Goal: Task Accomplishment & Management: Manage account settings

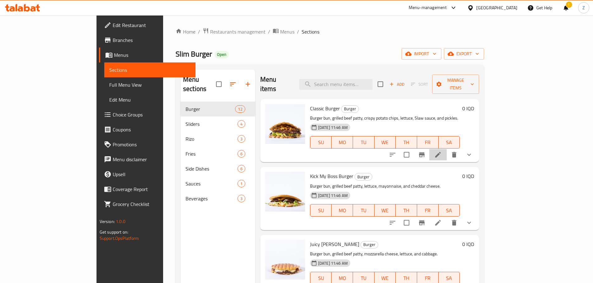
click at [446, 149] on li at bounding box center [437, 154] width 17 height 11
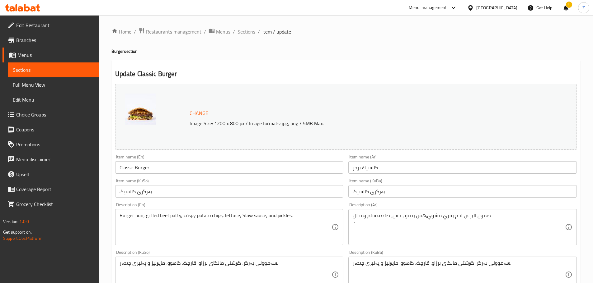
click at [247, 31] on span "Sections" at bounding box center [246, 31] width 18 height 7
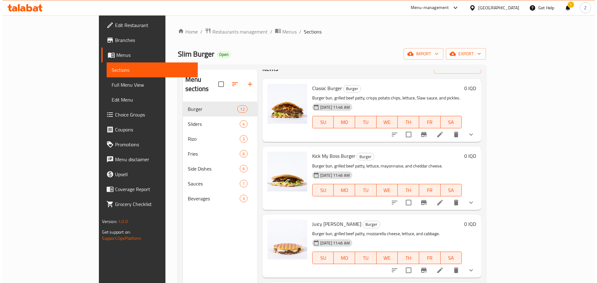
scroll to position [31, 0]
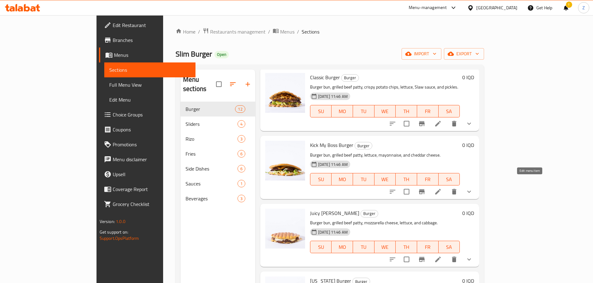
click at [441, 188] on icon at bounding box center [437, 191] width 7 height 7
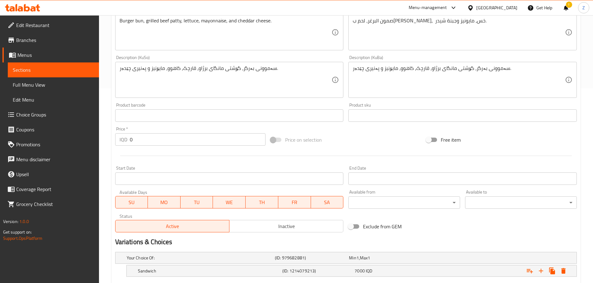
scroll to position [251, 0]
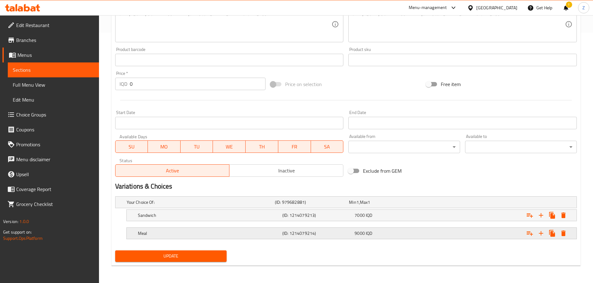
click at [359, 207] on span "IQD" at bounding box center [357, 202] width 2 height 8
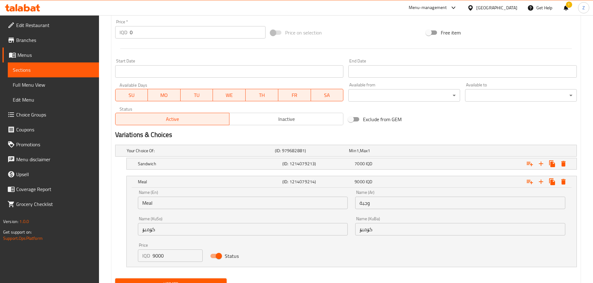
scroll to position [330, 0]
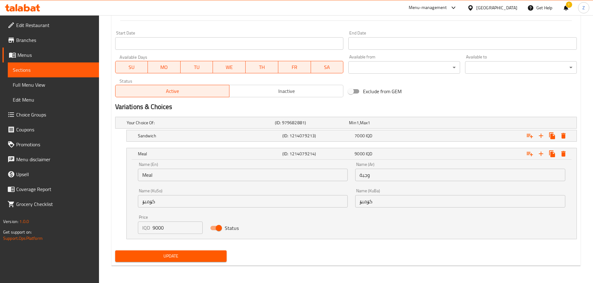
click at [174, 230] on input "9000" at bounding box center [177, 228] width 50 height 12
type input "8500"
click at [157, 260] on button "Update" at bounding box center [171, 257] width 112 height 12
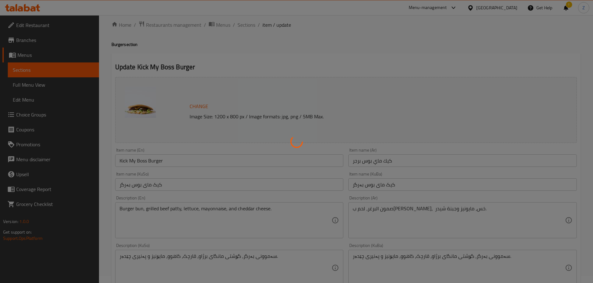
scroll to position [0, 0]
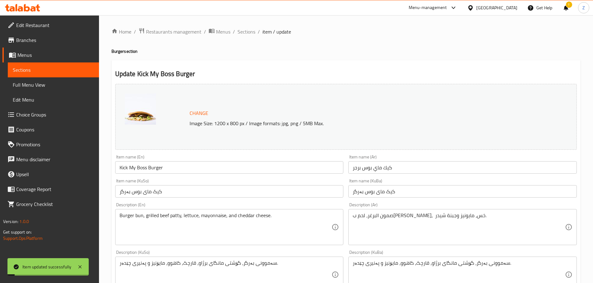
click at [247, 31] on span "Sections" at bounding box center [246, 31] width 18 height 7
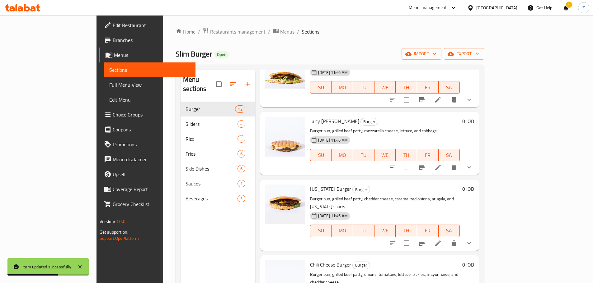
scroll to position [124, 0]
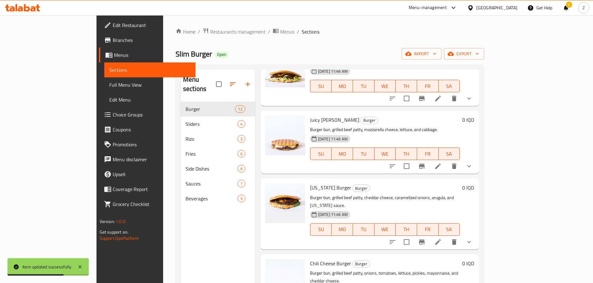
click at [441, 239] on icon at bounding box center [437, 242] width 7 height 7
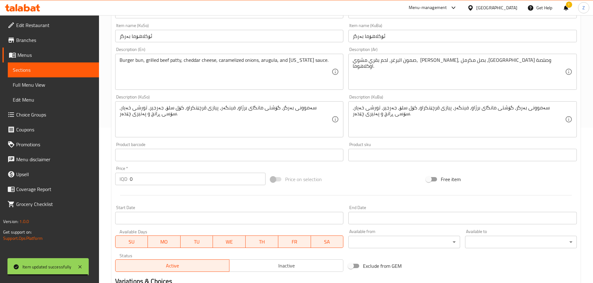
scroll to position [251, 0]
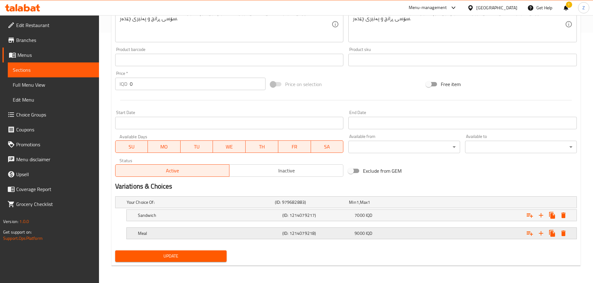
click at [378, 206] on div "9000 IQD" at bounding box center [385, 202] width 72 height 6
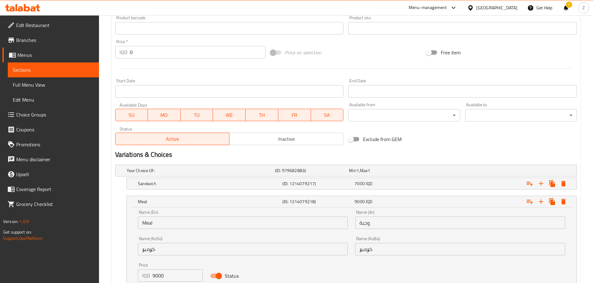
scroll to position [313, 0]
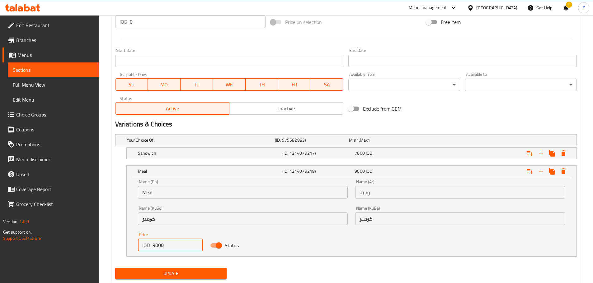
click at [183, 243] on input "9000" at bounding box center [177, 245] width 50 height 12
click at [182, 243] on input "9000" at bounding box center [177, 245] width 50 height 12
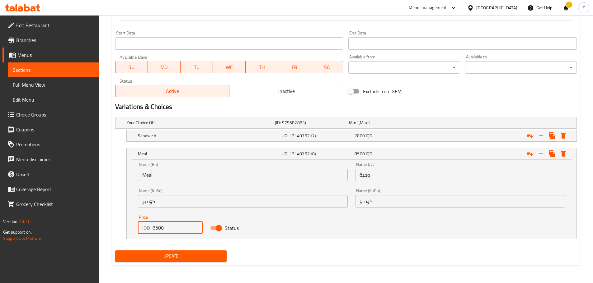
type input "8500"
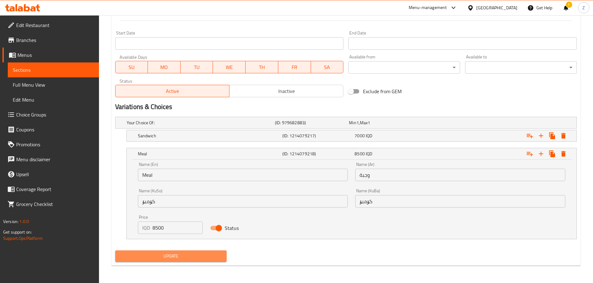
click at [193, 254] on span "Update" at bounding box center [171, 257] width 102 height 8
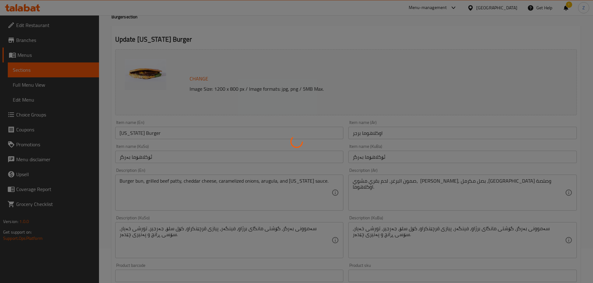
scroll to position [0, 0]
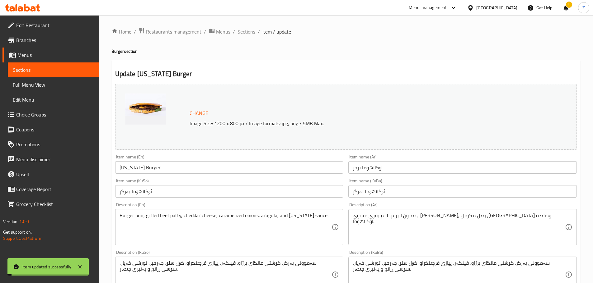
click at [249, 30] on span "Sections" at bounding box center [246, 31] width 18 height 7
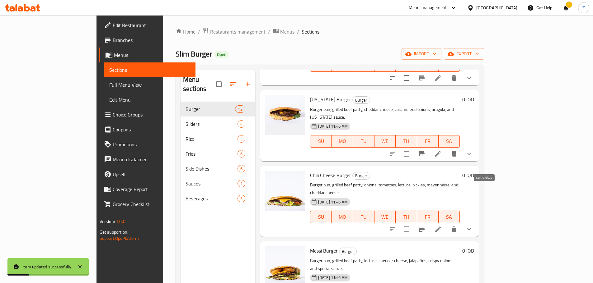
scroll to position [249, 0]
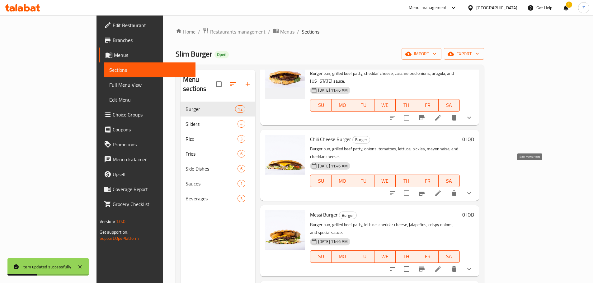
click at [440, 191] on icon at bounding box center [438, 194] width 6 height 6
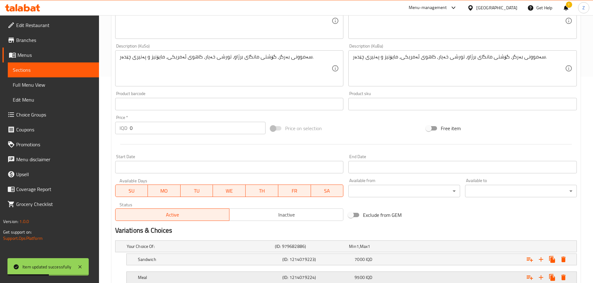
scroll to position [251, 0]
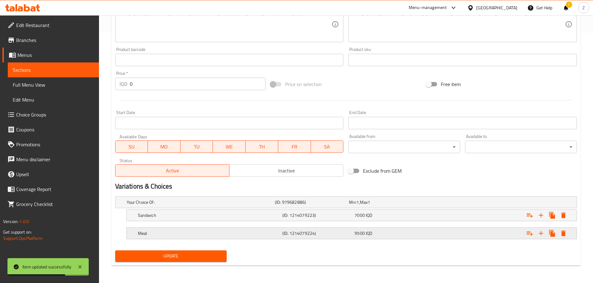
click at [288, 206] on h5 "(ID: 1214079224)" at bounding box center [311, 202] width 72 height 6
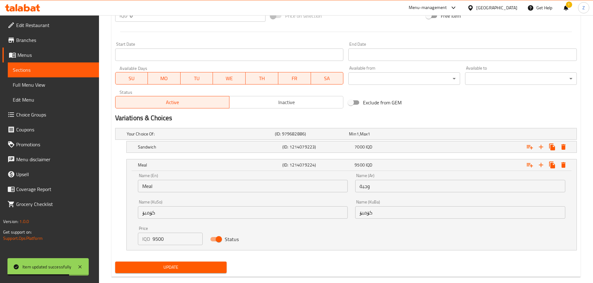
scroll to position [321, 0]
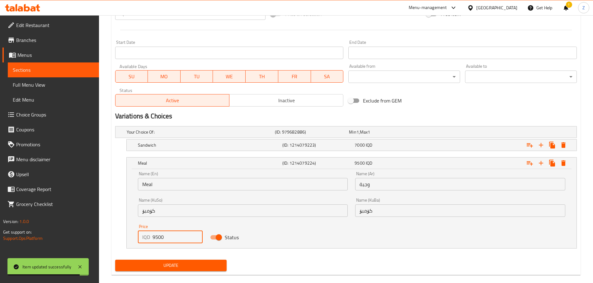
drag, startPoint x: 155, startPoint y: 239, endPoint x: 150, endPoint y: 239, distance: 4.7
click at [150, 239] on div "IQD 9500 Price" at bounding box center [170, 237] width 65 height 12
type input "8500"
click at [167, 263] on span "Update" at bounding box center [171, 266] width 102 height 8
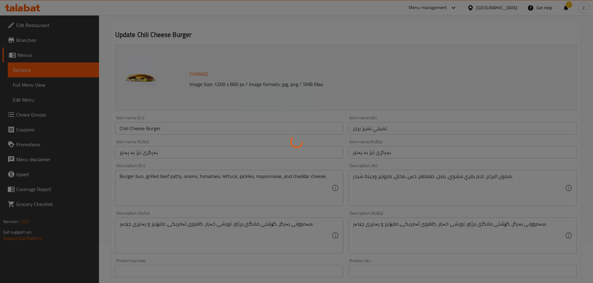
scroll to position [0, 0]
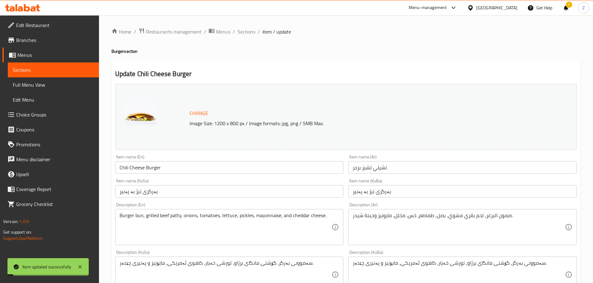
click at [241, 32] on span "Sections" at bounding box center [246, 31] width 18 height 7
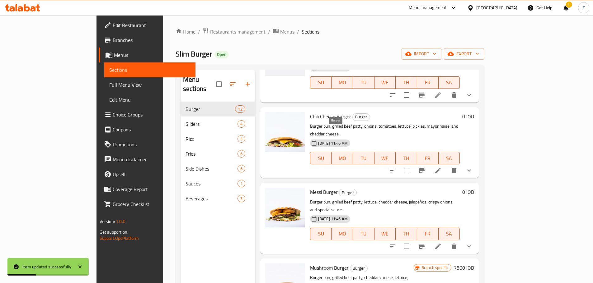
scroll to position [280, 0]
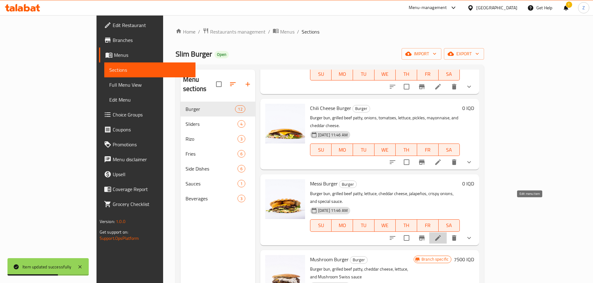
click at [441, 235] on icon at bounding box center [437, 238] width 7 height 7
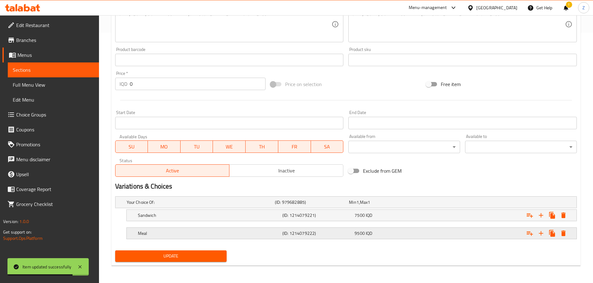
click at [320, 206] on h5 "(ID: 1214079222)" at bounding box center [311, 202] width 72 height 6
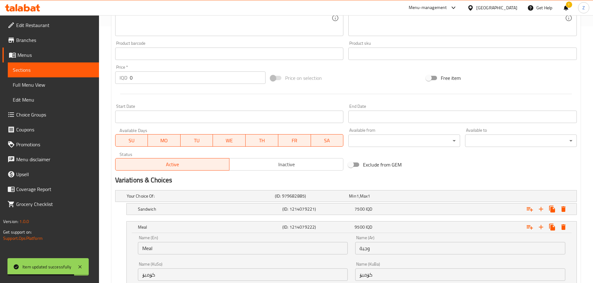
scroll to position [330, 0]
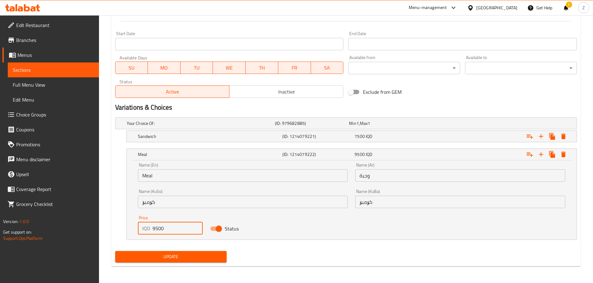
click at [156, 230] on input "9500" at bounding box center [177, 228] width 50 height 12
type input "9000"
click at [167, 258] on span "Update" at bounding box center [171, 257] width 102 height 8
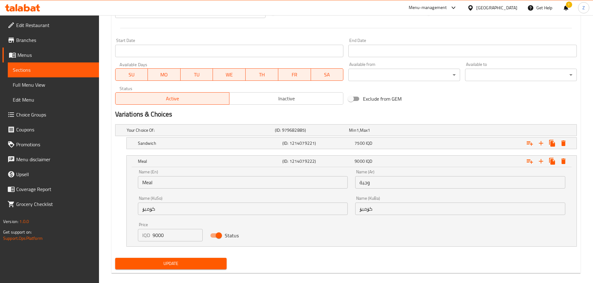
scroll to position [75, 0]
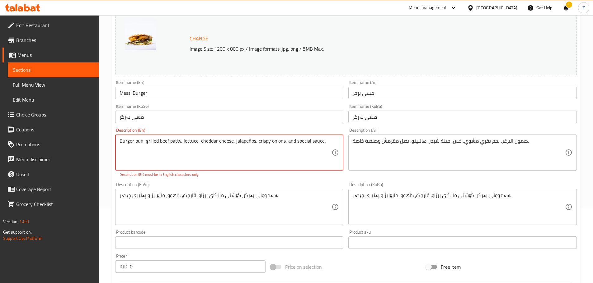
click at [255, 162] on textarea "Burger bun, grilled beef patty, lettuce, cheddar cheese, jalapeños, crispy onio…" at bounding box center [225, 153] width 212 height 30
click at [262, 170] on div "Burger bun, grilled beef patty, lettuce, cheddar cheese, jalapeños, crispy onio…" at bounding box center [229, 153] width 228 height 36
click at [295, 149] on textarea "Burger bun, grilled beef patty, lettuce, cheddar cheese, jalapeños, crispy onio…" at bounding box center [225, 153] width 212 height 30
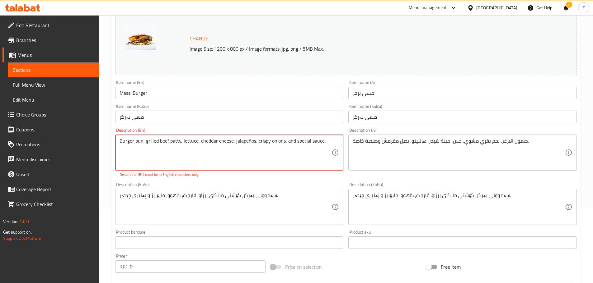
click at [299, 163] on textarea "Burger bun, grilled beef patty, lettuce, cheddar cheese, jalapeños, crispy onio…" at bounding box center [225, 153] width 212 height 30
click at [247, 144] on textarea "Burger bun, grilled beef patty, lettuce, cheddar cheese, jalapeños, crispy onio…" at bounding box center [225, 153] width 212 height 30
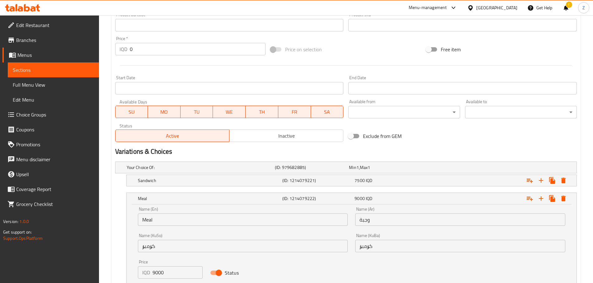
scroll to position [330, 0]
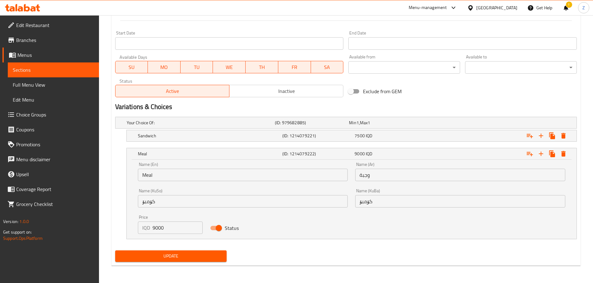
type textarea "Burger bun, grilled beef patty, lettuce, cheddar cheese, jalapenos, crispy onio…"
click at [220, 254] on span "Update" at bounding box center [171, 257] width 102 height 8
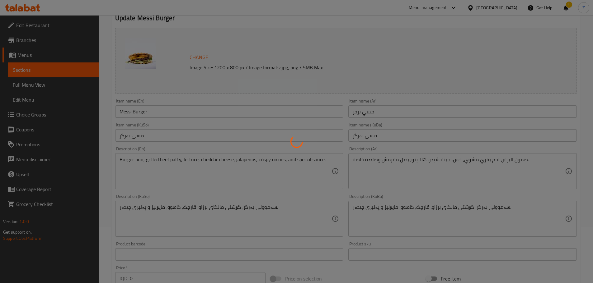
scroll to position [0, 0]
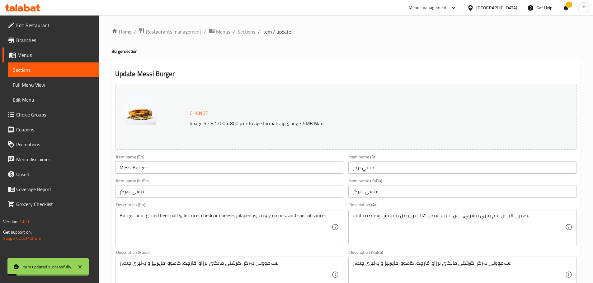
click at [244, 31] on span "Sections" at bounding box center [246, 31] width 18 height 7
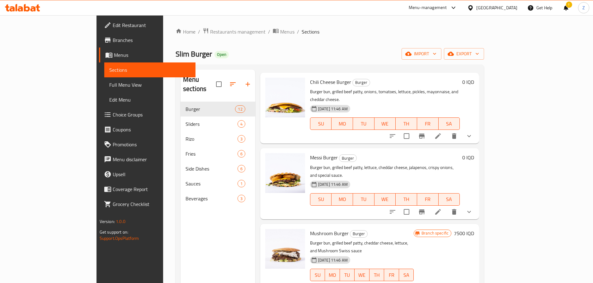
scroll to position [342, 0]
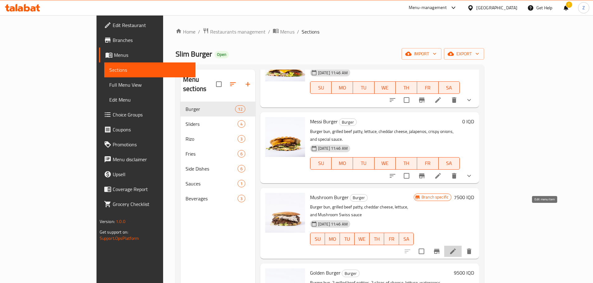
click at [455, 249] on icon at bounding box center [453, 252] width 6 height 6
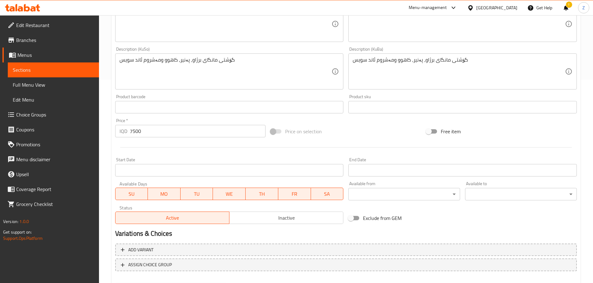
scroll to position [175, 0]
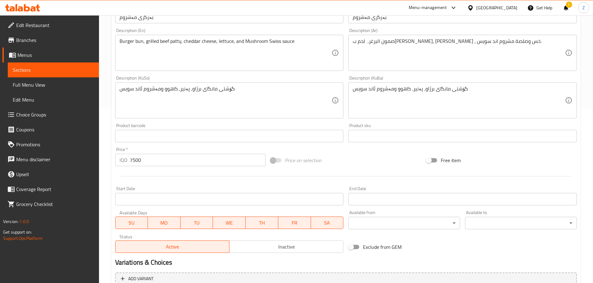
click at [162, 162] on input "7500" at bounding box center [198, 160] width 136 height 12
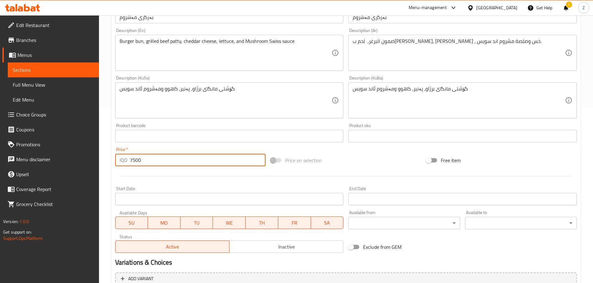
click at [162, 162] on input "7500" at bounding box center [198, 160] width 136 height 12
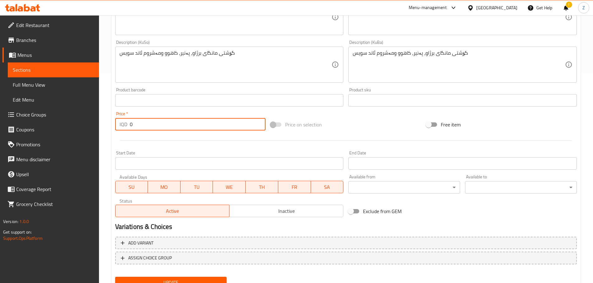
scroll to position [237, 0]
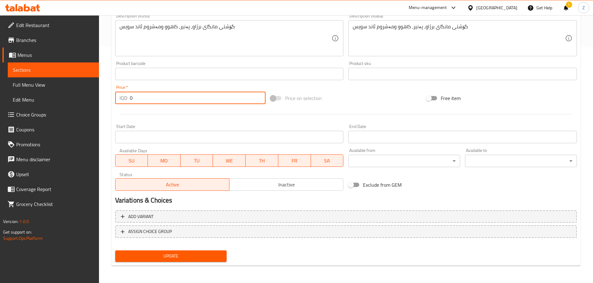
type input "0"
click at [231, 209] on div "Add variant ASSIGN CHOICE GROUP" at bounding box center [346, 228] width 466 height 40
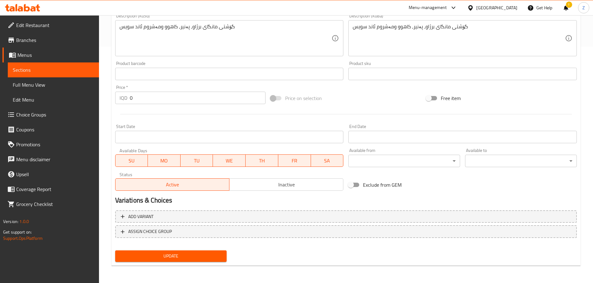
click at [231, 210] on div "Add variant ASSIGN CHOICE GROUP" at bounding box center [346, 228] width 466 height 40
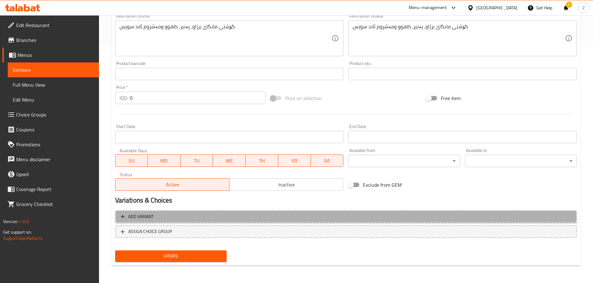
click at [231, 215] on span "Add variant" at bounding box center [346, 217] width 450 height 8
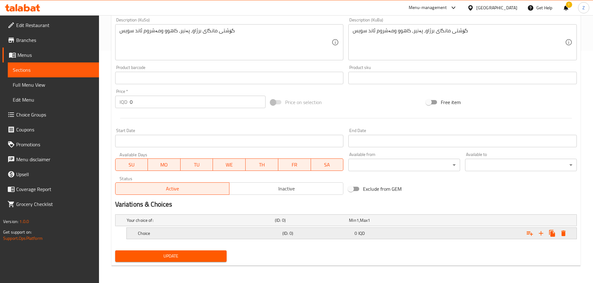
click at [181, 224] on h5 "Choice" at bounding box center [200, 220] width 146 height 6
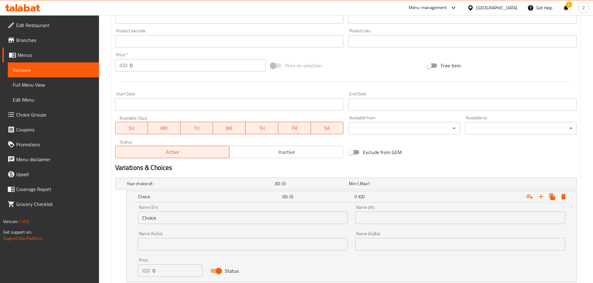
scroll to position [306, 0]
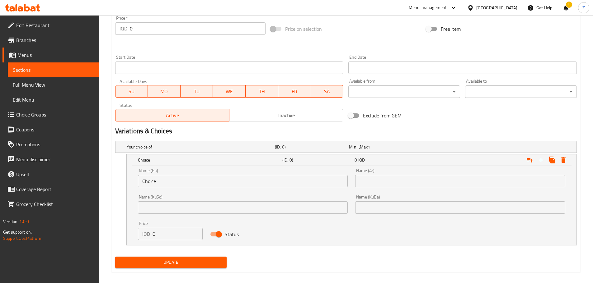
click at [168, 180] on input "Choice" at bounding box center [243, 181] width 210 height 12
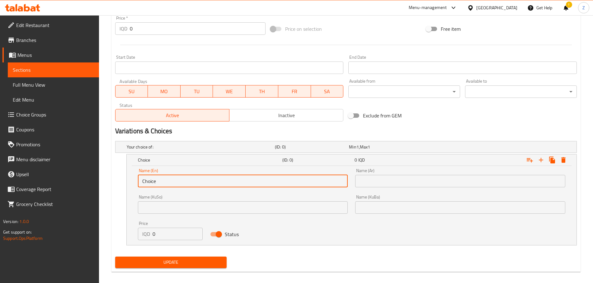
click at [168, 180] on input "Choice" at bounding box center [243, 181] width 210 height 12
click at [169, 180] on input "Choice" at bounding box center [243, 181] width 210 height 12
type input "Sandwich"
click at [383, 183] on input "text" at bounding box center [460, 181] width 210 height 12
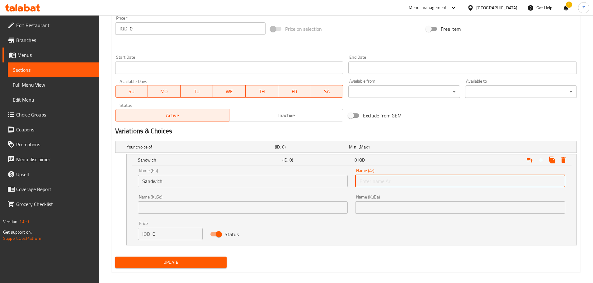
type input "سندويش"
click at [177, 228] on input "0" at bounding box center [177, 234] width 50 height 12
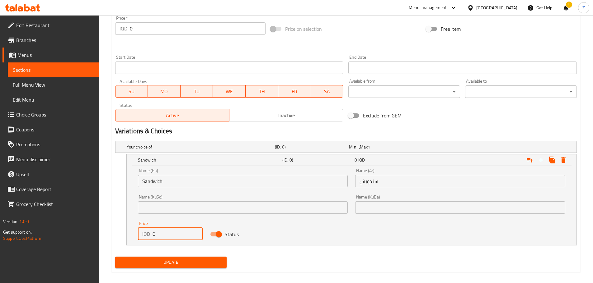
click at [177, 228] on input "0" at bounding box center [177, 234] width 50 height 12
click at [177, 227] on div "Price IQD 0 Price" at bounding box center [170, 230] width 65 height 19
type input "7000"
click at [539, 155] on button "Expand" at bounding box center [540, 160] width 11 height 11
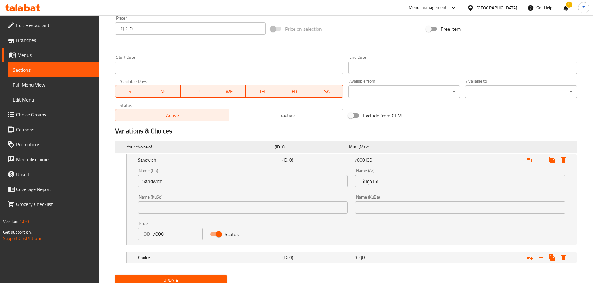
scroll to position [330, 0]
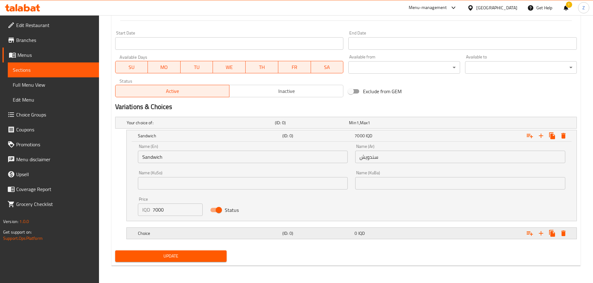
click at [245, 130] on div "Choice (ID: 0) 0 IQD" at bounding box center [347, 123] width 445 height 14
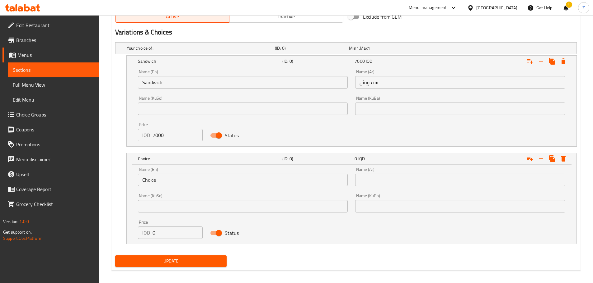
scroll to position [410, 0]
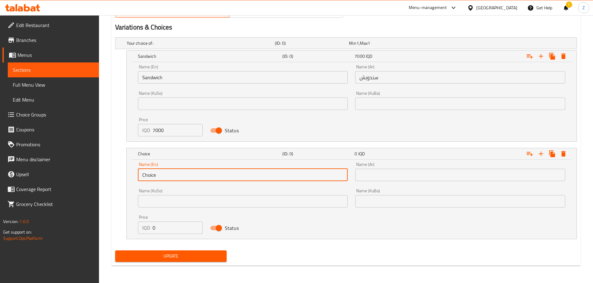
click at [174, 178] on input "Choice" at bounding box center [243, 175] width 210 height 12
type input "Meal"
drag, startPoint x: 356, startPoint y: 177, endPoint x: 363, endPoint y: 178, distance: 7.0
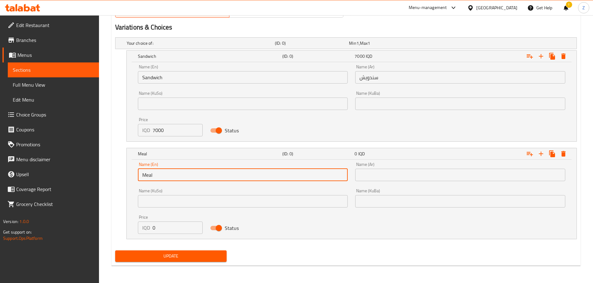
click at [356, 177] on input "text" at bounding box center [460, 175] width 210 height 12
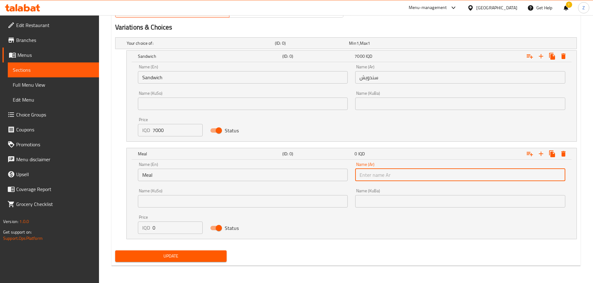
type input "وجبة"
click at [164, 230] on input "0" at bounding box center [177, 228] width 50 height 12
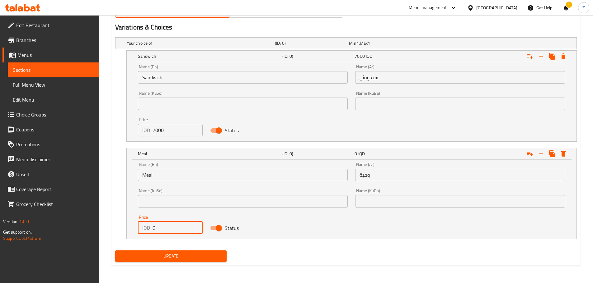
click at [164, 230] on input "0" at bounding box center [177, 228] width 50 height 12
type input "8500"
click at [179, 256] on span "Update" at bounding box center [171, 257] width 102 height 8
click at [173, 257] on span "Update" at bounding box center [171, 257] width 102 height 8
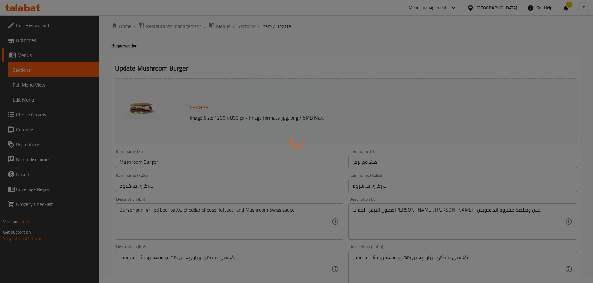
scroll to position [0, 0]
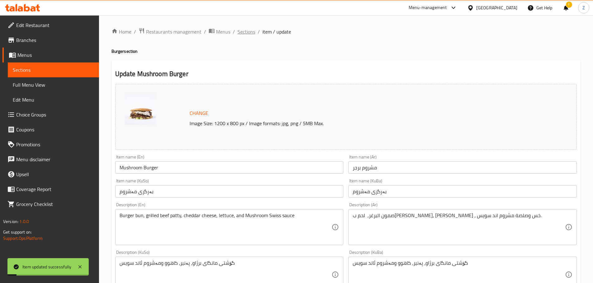
click at [251, 33] on span "Sections" at bounding box center [246, 31] width 18 height 7
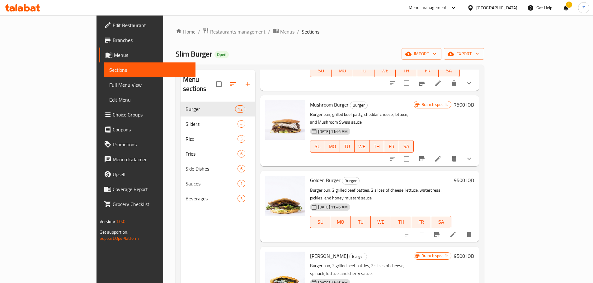
scroll to position [436, 0]
click at [456, 231] on icon at bounding box center [452, 234] width 7 height 7
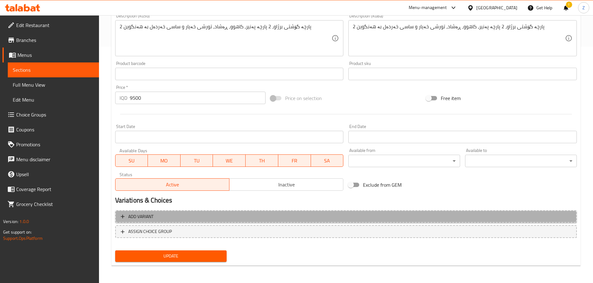
click at [249, 220] on span "Add variant" at bounding box center [346, 217] width 450 height 8
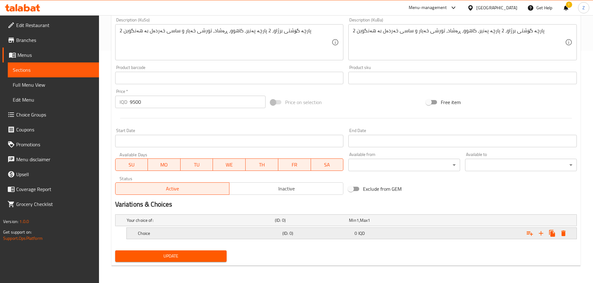
click at [201, 225] on div "Choice" at bounding box center [199, 220] width 148 height 9
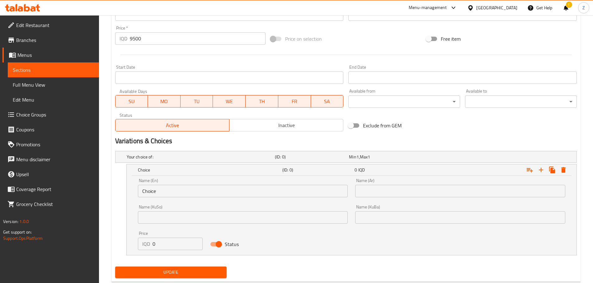
scroll to position [312, 0]
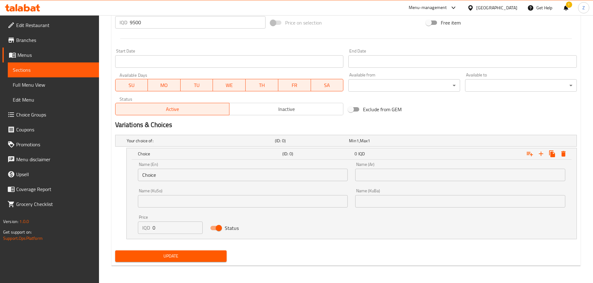
click at [189, 171] on input "Choice" at bounding box center [243, 175] width 210 height 12
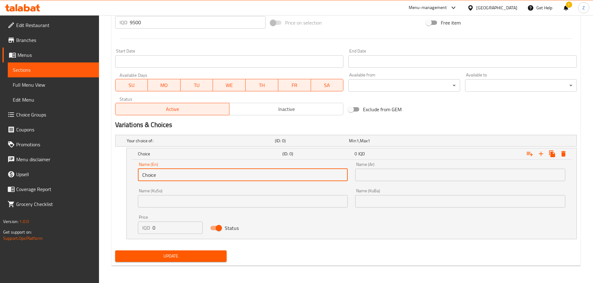
click at [189, 170] on input "Choice" at bounding box center [243, 175] width 210 height 12
type input "Sandwich"
click at [394, 177] on input "text" at bounding box center [460, 175] width 210 height 12
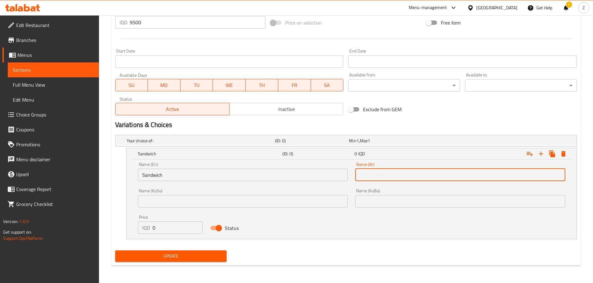
type input "سندويش"
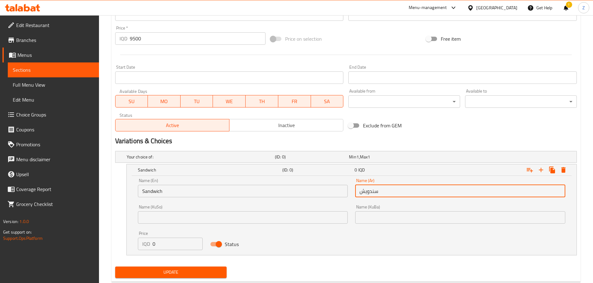
scroll to position [281, 0]
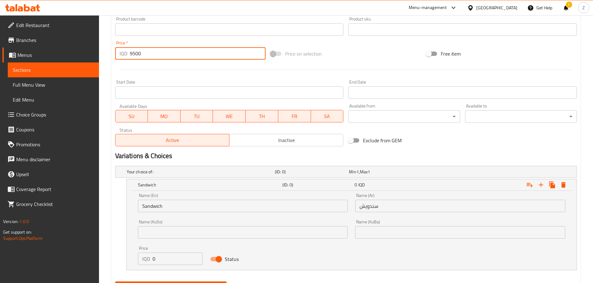
click at [157, 57] on input "9500" at bounding box center [198, 53] width 136 height 12
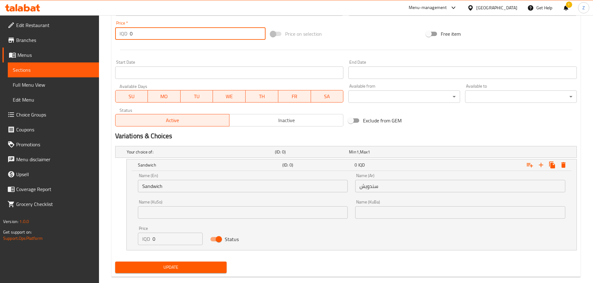
scroll to position [312, 0]
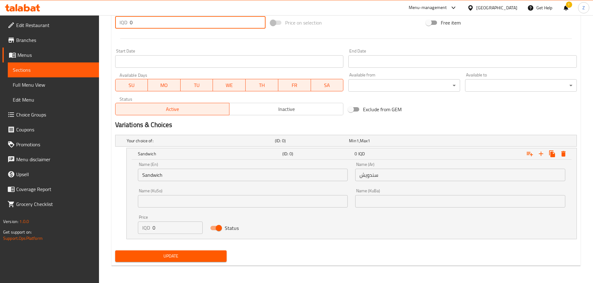
type input "0"
drag, startPoint x: 169, startPoint y: 222, endPoint x: 166, endPoint y: 228, distance: 6.5
click at [168, 224] on input "0" at bounding box center [177, 228] width 50 height 12
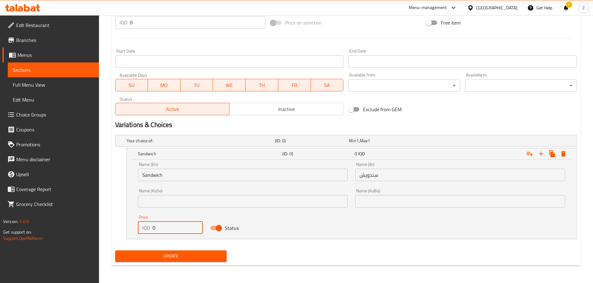
click at [166, 228] on input "0" at bounding box center [177, 228] width 50 height 12
paste input "950"
type input "9500"
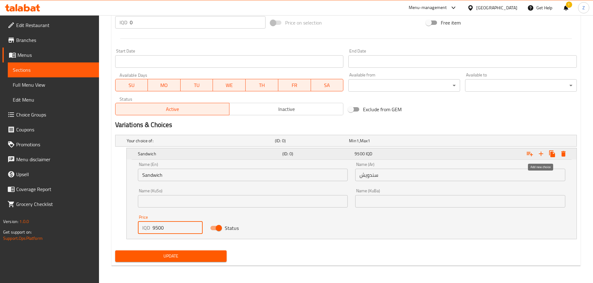
click at [542, 155] on icon "Expand" at bounding box center [540, 153] width 7 height 7
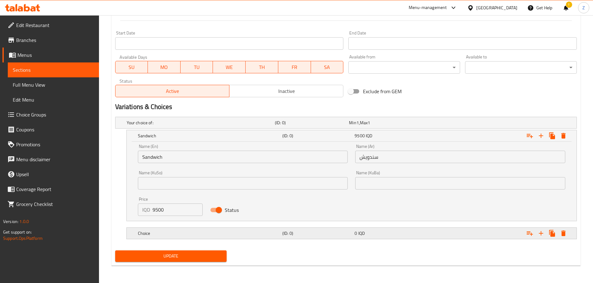
click at [212, 130] on div "Choice (ID: 0) 0 IQD" at bounding box center [347, 123] width 445 height 14
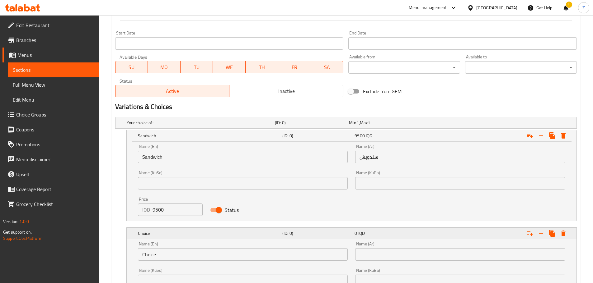
scroll to position [361, 0]
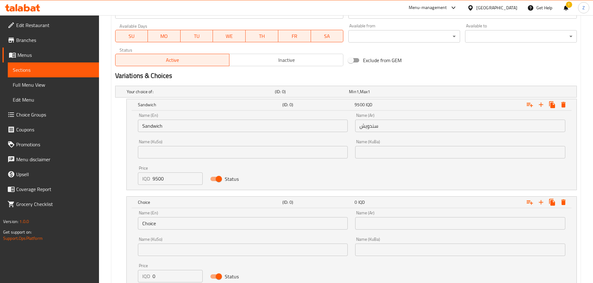
click at [190, 221] on input "Choice" at bounding box center [243, 223] width 210 height 12
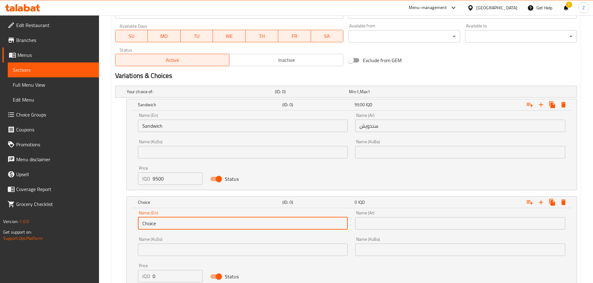
click at [190, 221] on input "Choice" at bounding box center [243, 223] width 210 height 12
type input "Meal"
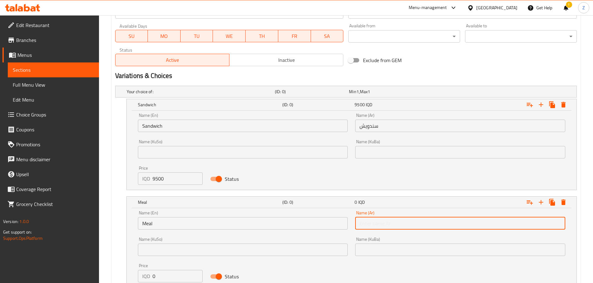
click at [392, 218] on input "text" at bounding box center [460, 223] width 210 height 12
type input "وجبة"
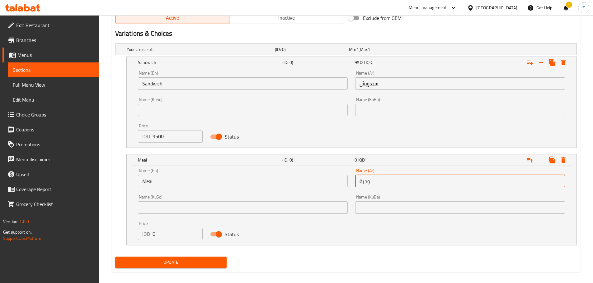
scroll to position [410, 0]
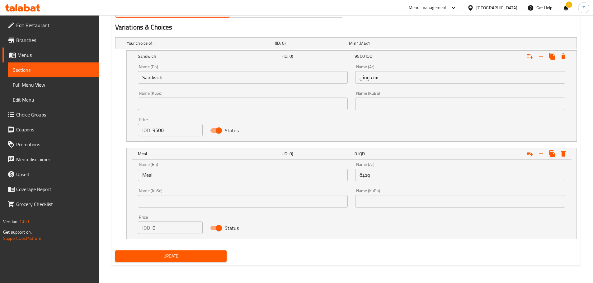
click at [177, 235] on div "Price IQD 0 Price" at bounding box center [170, 225] width 72 height 26
click at [175, 232] on input "0" at bounding box center [177, 228] width 50 height 12
type input "11000"
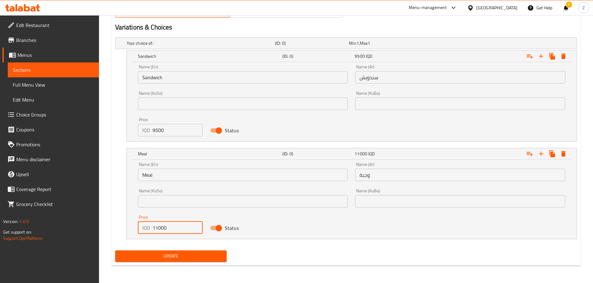
click at [185, 253] on span "Update" at bounding box center [171, 257] width 102 height 8
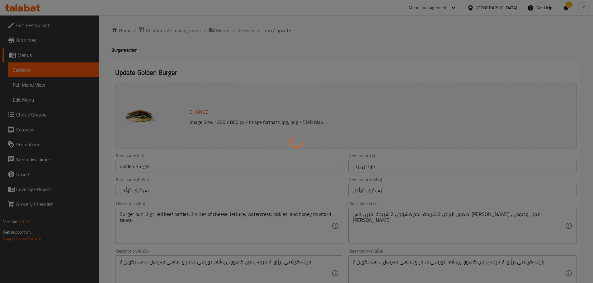
scroll to position [0, 0]
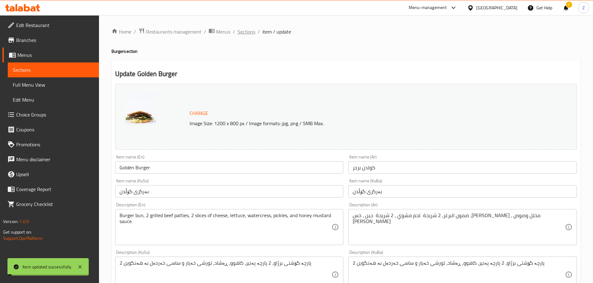
click at [249, 30] on span "Sections" at bounding box center [246, 31] width 18 height 7
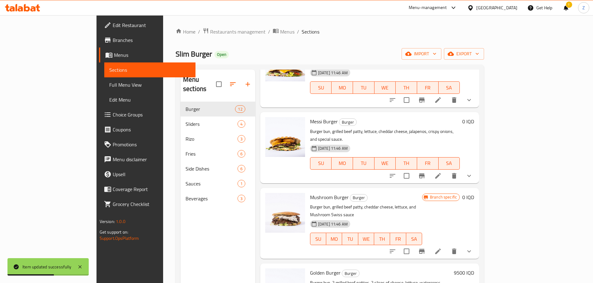
scroll to position [467, 0]
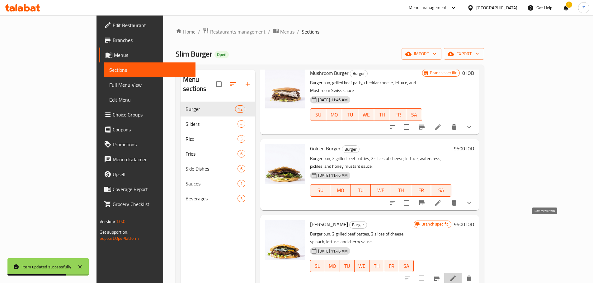
click at [456, 275] on icon at bounding box center [452, 278] width 7 height 7
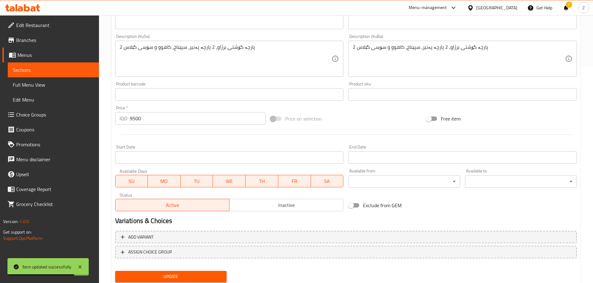
scroll to position [237, 0]
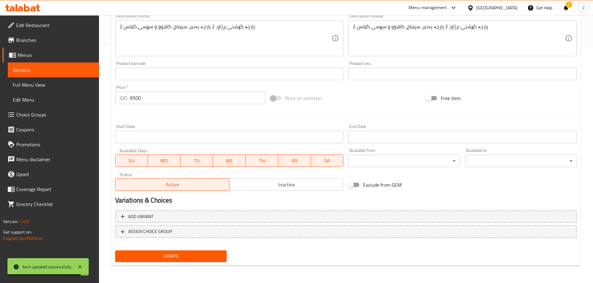
click at [179, 101] on input "9500" at bounding box center [198, 98] width 136 height 12
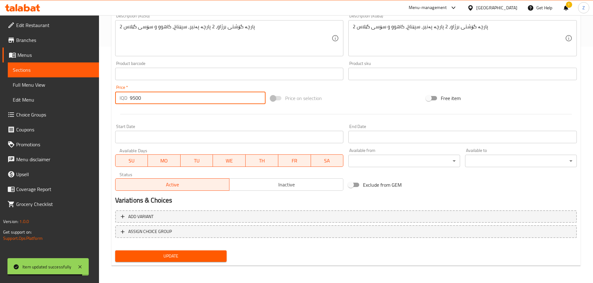
click at [179, 101] on input "9500" at bounding box center [198, 98] width 136 height 12
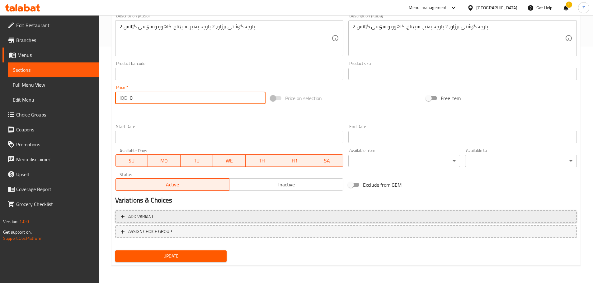
type input "0"
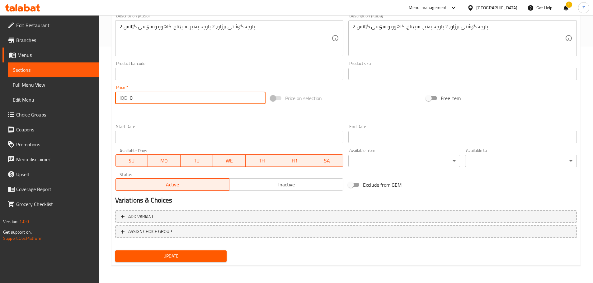
click at [197, 212] on button "Add variant" at bounding box center [345, 217] width 461 height 13
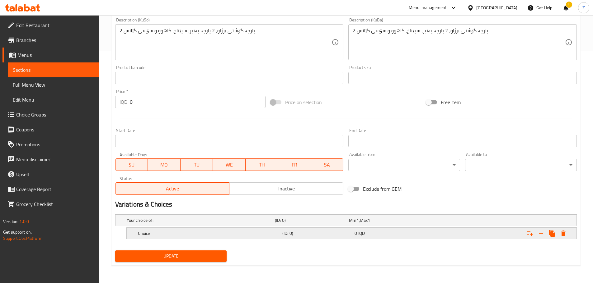
click at [188, 224] on h5 "Choice" at bounding box center [200, 220] width 146 height 6
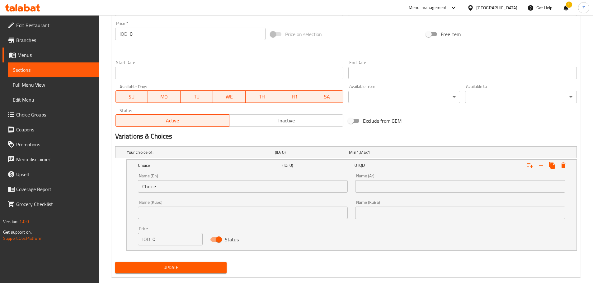
scroll to position [306, 0]
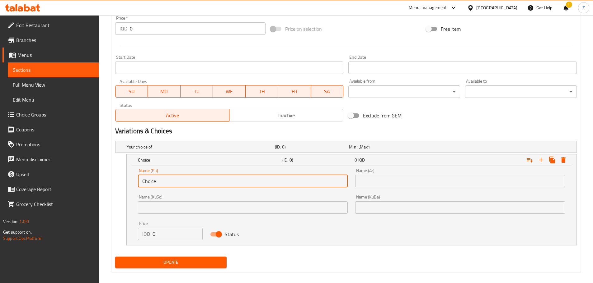
click at [171, 176] on input "Choice" at bounding box center [243, 181] width 210 height 12
type input "Sandwich"
click at [389, 185] on input "text" at bounding box center [460, 181] width 210 height 12
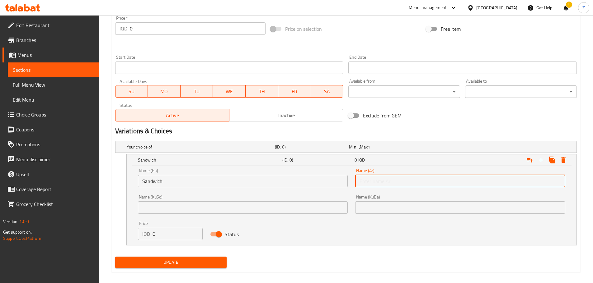
type input "سندويش"
click at [163, 232] on input "0" at bounding box center [177, 234] width 50 height 12
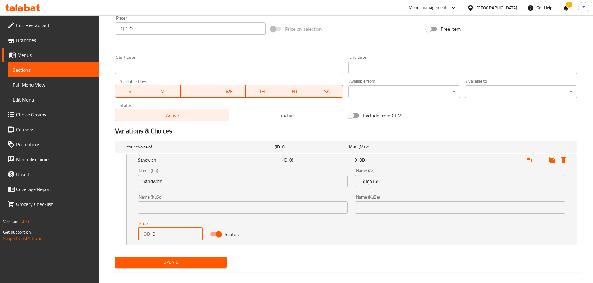
click at [163, 232] on input "0" at bounding box center [177, 234] width 50 height 12
paste input "950"
type input "9500"
click at [542, 160] on icon "Expand" at bounding box center [540, 160] width 4 height 4
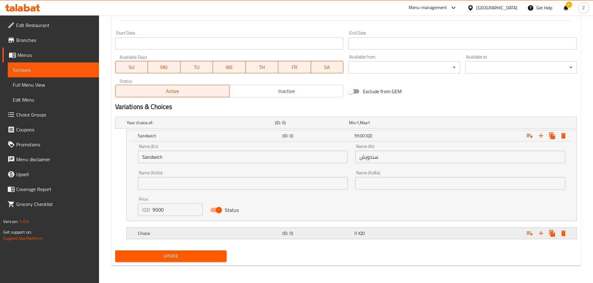
click at [201, 130] on div "Choice (ID: 0) 0 IQD" at bounding box center [347, 123] width 445 height 14
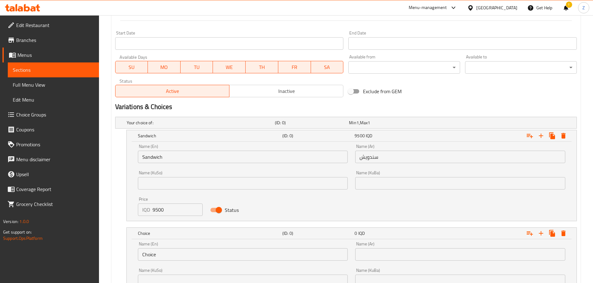
scroll to position [393, 0]
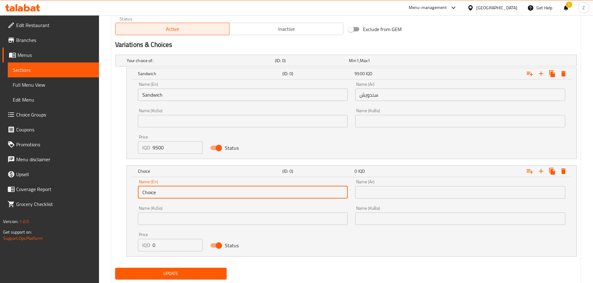
click at [173, 198] on input "Choice" at bounding box center [243, 192] width 210 height 12
click at [173, 197] on input "Choice" at bounding box center [243, 192] width 210 height 12
type input "Meal"
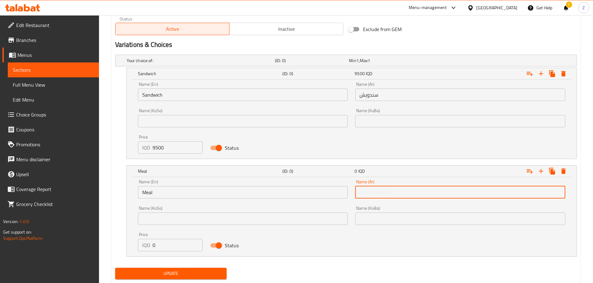
click at [376, 193] on input "text" at bounding box center [460, 192] width 210 height 12
type input "وجبة"
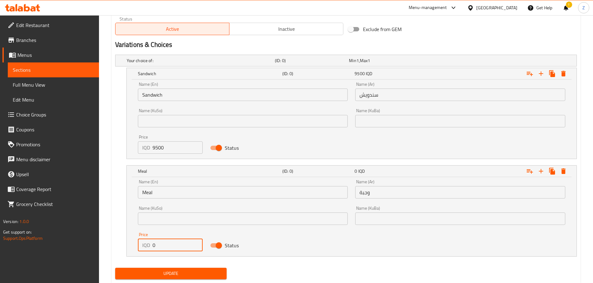
click at [167, 242] on input "0" at bounding box center [177, 245] width 50 height 12
type input "11000"
click at [177, 268] on button "Update" at bounding box center [171, 274] width 112 height 12
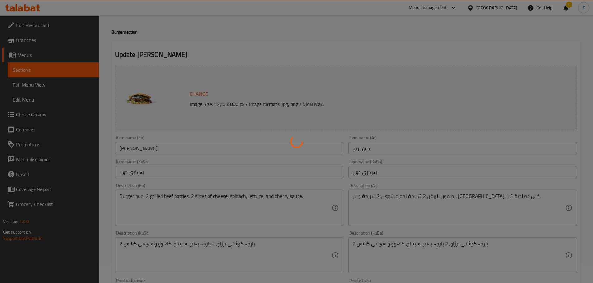
scroll to position [0, 0]
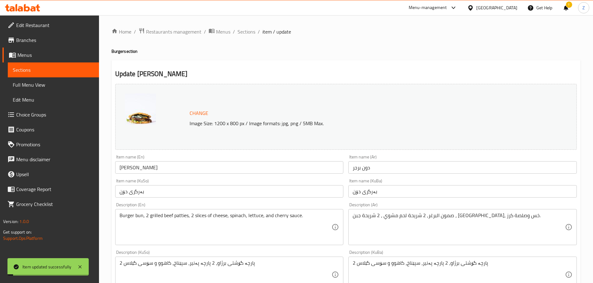
click at [251, 32] on span "Sections" at bounding box center [246, 31] width 18 height 7
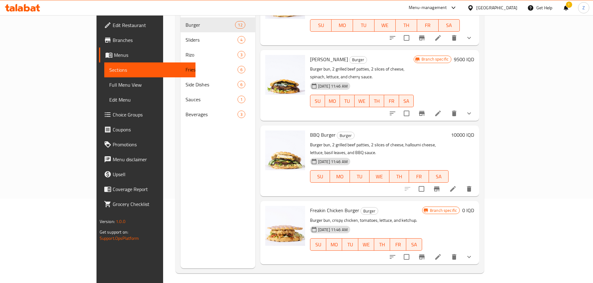
scroll to position [87, 0]
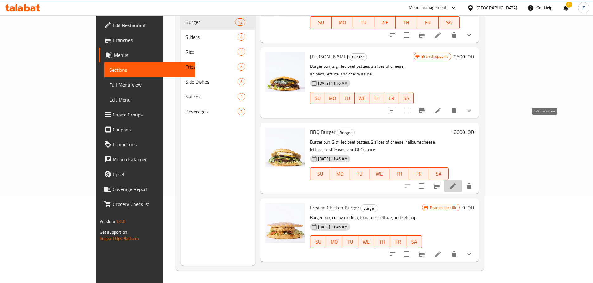
click at [456, 183] on icon at bounding box center [452, 186] width 7 height 7
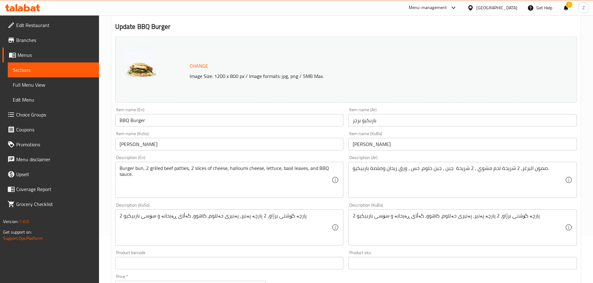
scroll to position [187, 0]
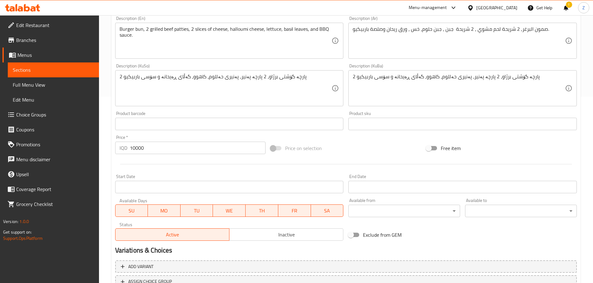
click at [172, 153] on input "10000" at bounding box center [198, 148] width 136 height 12
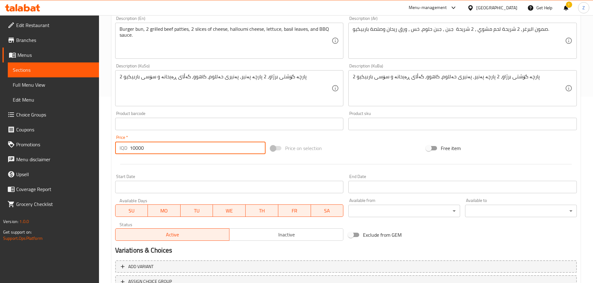
click at [172, 153] on input "10000" at bounding box center [198, 148] width 136 height 12
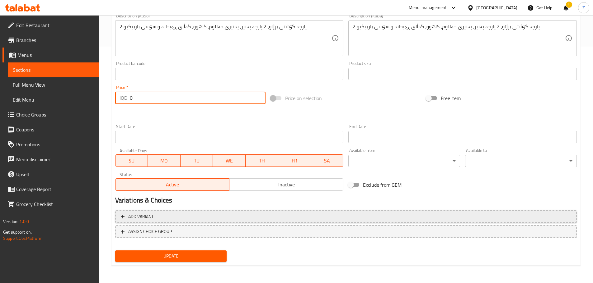
type input "0"
click at [165, 216] on span "Add variant" at bounding box center [346, 217] width 450 height 8
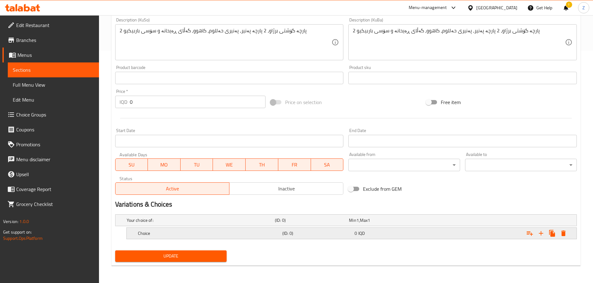
click at [168, 227] on div "Choice (ID: 0) 0 IQD" at bounding box center [347, 221] width 445 height 14
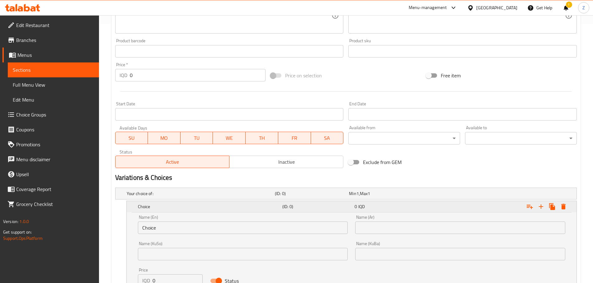
scroll to position [299, 0]
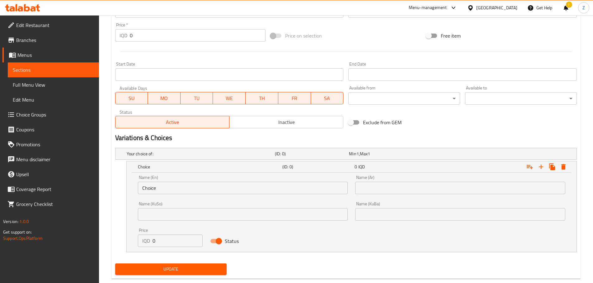
click at [174, 189] on input "Choice" at bounding box center [243, 188] width 210 height 12
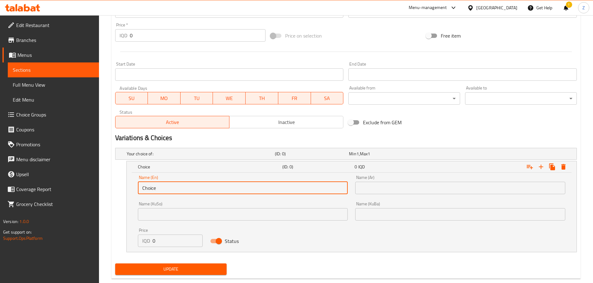
click at [174, 189] on input "Choice" at bounding box center [243, 188] width 210 height 12
type input "Sandwich"
click at [385, 185] on input "text" at bounding box center [460, 188] width 210 height 12
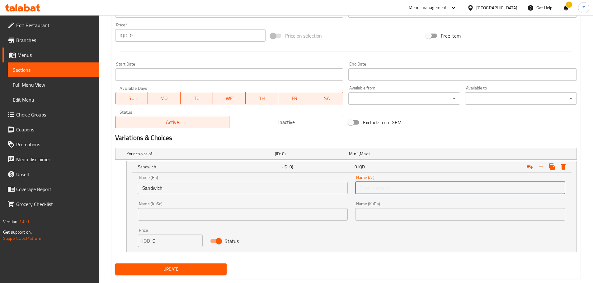
type input "سندويش"
click at [180, 248] on div "Price IQD 0 Price" at bounding box center [170, 238] width 72 height 26
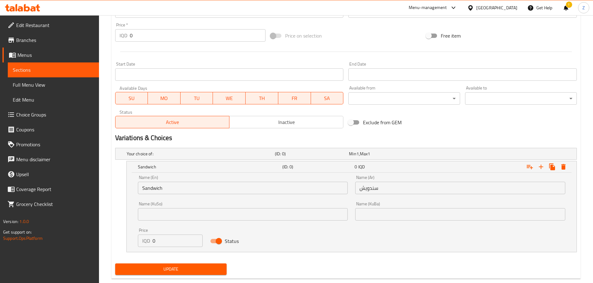
click at [180, 243] on input "0" at bounding box center [177, 241] width 50 height 12
paste input "1000"
type input "10000"
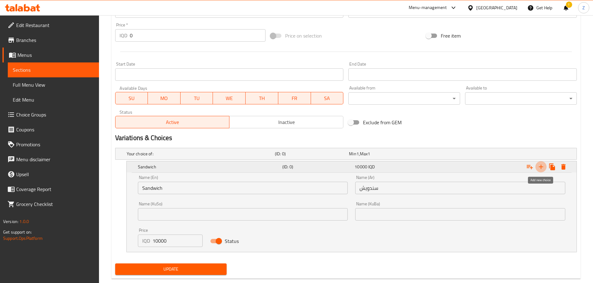
click at [543, 171] on button "Expand" at bounding box center [540, 166] width 11 height 11
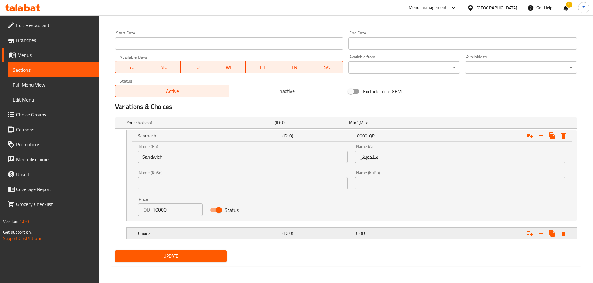
click at [260, 126] on h5 "Choice" at bounding box center [200, 123] width 146 height 6
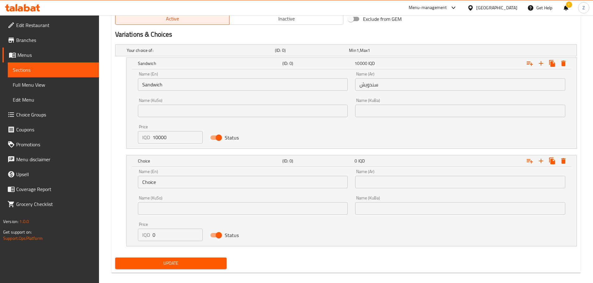
scroll to position [410, 0]
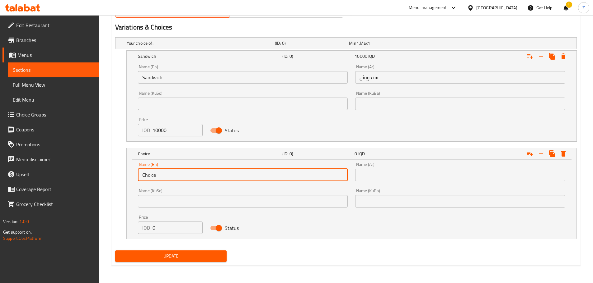
click at [170, 170] on input "Choice" at bounding box center [243, 175] width 210 height 12
type input "Meal"
click at [396, 170] on input "text" at bounding box center [460, 175] width 210 height 12
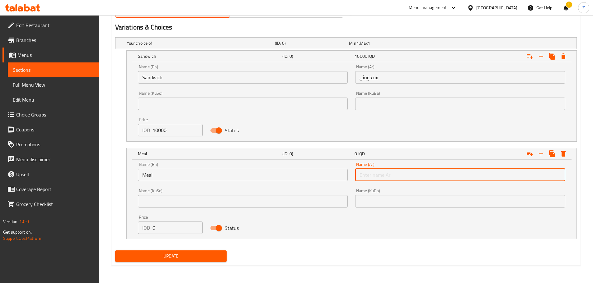
type input "وجبة"
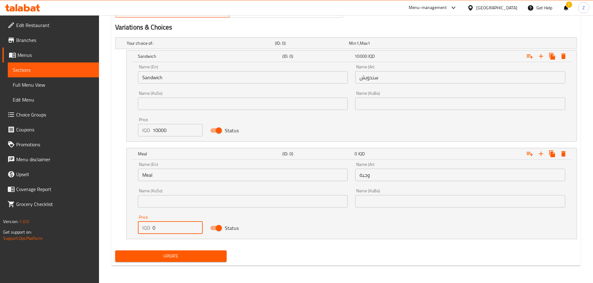
click at [170, 226] on input "0" at bounding box center [177, 228] width 50 height 12
type input "11500"
click at [189, 259] on span "Update" at bounding box center [171, 257] width 102 height 8
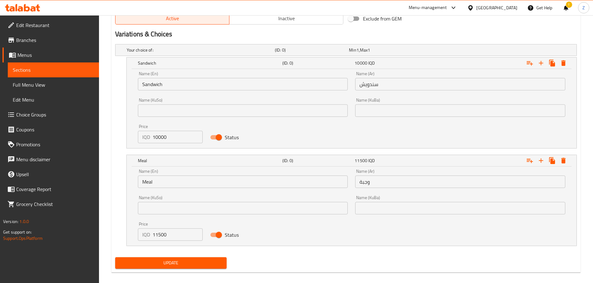
scroll to position [75, 0]
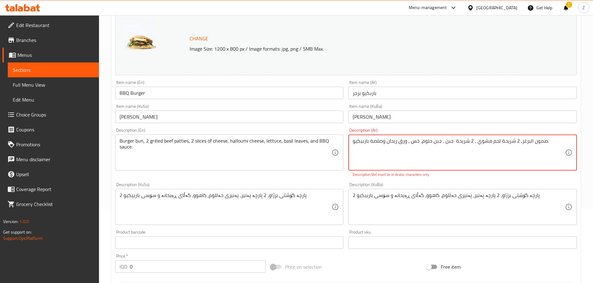
click at [400, 158] on textarea "صمون البرغر, 2 شريحة لحم مشوي ، 2 شريحة جبن ، جبن حلوم، خس ، ورق ريحان وصلصة با…" at bounding box center [458, 153] width 212 height 30
click at [471, 155] on textarea "صمون البرغر, 2 شريحة لحم مشوي ، 2 شريحة جبن ، جبن حلوم، خس ، ورق ريحان وصلصة با…" at bounding box center [458, 153] width 212 height 30
click at [493, 151] on textarea "صمون البرغر, 2 شريحة لحم مشوي ، 2 شريحة جبن ، جبن حلوم، خس ، ورق ريحان وصلصة با…" at bounding box center [458, 153] width 212 height 30
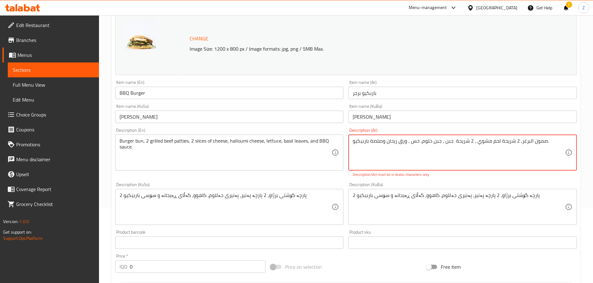
click at [493, 151] on textarea "صمون البرغر, 2 شريحة لحم مشوي ، 2 شريحة جبن ، جبن حلوم، خس ، ورق ريحان وصلصة با…" at bounding box center [458, 153] width 212 height 30
click at [489, 154] on textarea "صمون البرغر, 2 شريحة لحم مشوي ، 2 شريحة جبن ، جبن حلوم، خس ، ورق ريحان وصلصة با…" at bounding box center [458, 153] width 212 height 30
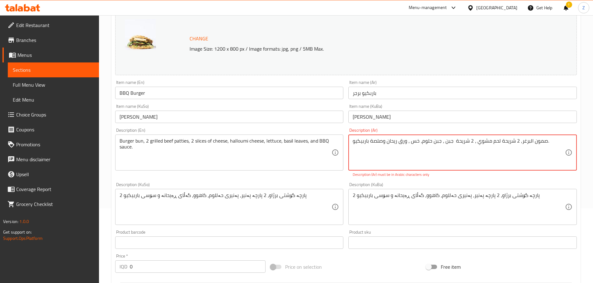
click at [489, 154] on textarea "صمون البرغر, 2 شريحة لحم مشوي ، 2 شريحة جبن ، جبن حلوم، خس ، ورق ريحان وصلصة با…" at bounding box center [458, 153] width 212 height 30
click at [451, 166] on textarea "صمون البرغر, 2 شريحة لحم مشوي ، 2 شريحة جبن ، جبن حلوم، خس ، ورق ريحان وصلصة با…" at bounding box center [458, 153] width 212 height 30
click at [395, 138] on textarea "صمون البرغر, 2 شريحة لحم مشوي ، 2 شريحة جبن ، جبن حلوم، خس ، ورق ريحان وصلصة با…" at bounding box center [458, 153] width 212 height 30
click at [394, 138] on textarea "صمون البرغر, 2 شريحة لحم مشوي ، 2 شريحة جبن ، جبن حلوم، خس ، ورق ريحان وصلصة با…" at bounding box center [458, 153] width 212 height 30
click at [395, 139] on textarea "صمون البرغر, 2 شريحة لحم مشوي ، 2 شريحة جبن ، جبن حلوم، خس ، ورق ريحان وصلصة با…" at bounding box center [458, 153] width 212 height 30
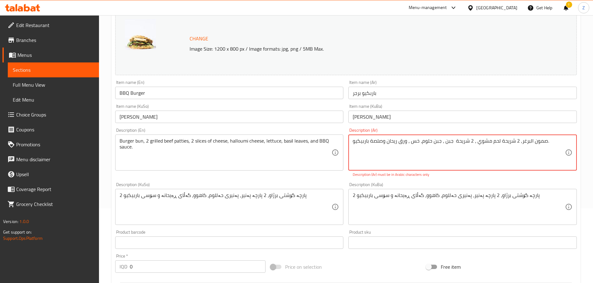
click at [395, 139] on textarea "صمون البرغر, 2 شريحة لحم مشوي ، 2 شريحة جبن ، جبن حلوم، خس ، ورق ريحان وصلصة با…" at bounding box center [458, 153] width 212 height 30
click at [424, 143] on textarea "WL,K" at bounding box center [458, 153] width 212 height 30
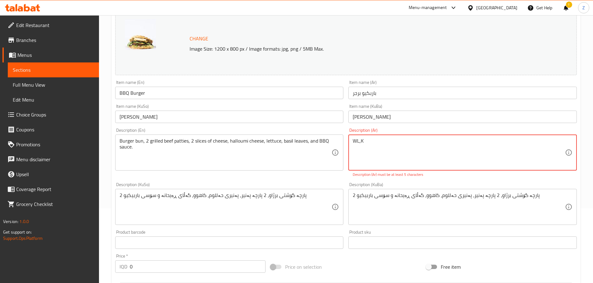
click at [424, 143] on textarea "WL,K" at bounding box center [458, 153] width 212 height 30
drag, startPoint x: 424, startPoint y: 144, endPoint x: 412, endPoint y: 148, distance: 12.2
click at [419, 147] on textarea "WL,K" at bounding box center [458, 153] width 212 height 30
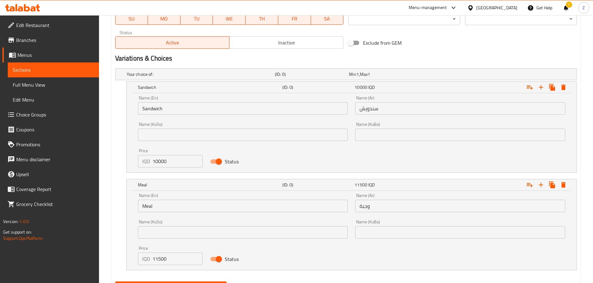
scroll to position [410, 0]
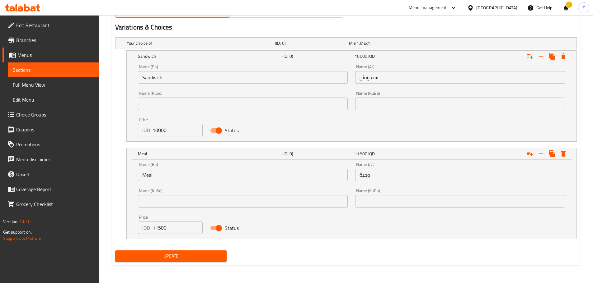
type textarea "صمون البرغر, شريحتين لحم, شريحتين جبن, جبنة حلوم, خس, ريحان وصلصة باربيكيو."
click at [207, 252] on button "Update" at bounding box center [171, 257] width 112 height 12
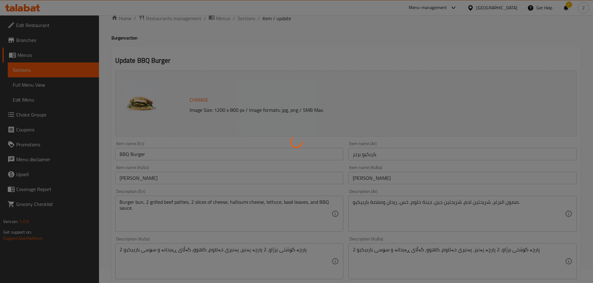
scroll to position [0, 0]
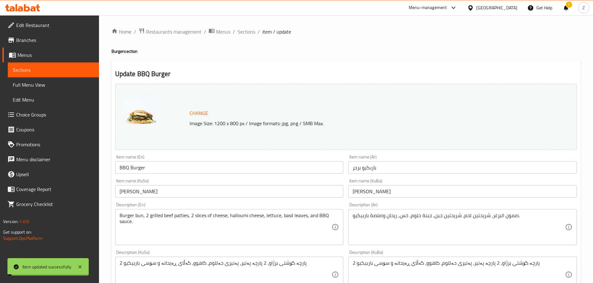
click at [247, 31] on span "Sections" at bounding box center [246, 31] width 18 height 7
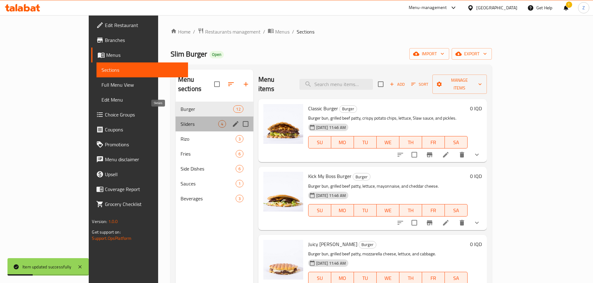
click at [180, 120] on span "Sliders" at bounding box center [199, 123] width 38 height 7
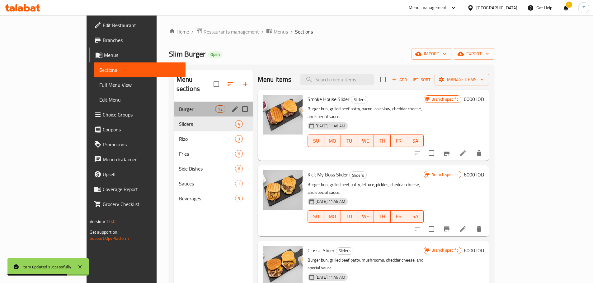
click at [174, 104] on div "Burger 12" at bounding box center [213, 109] width 79 height 15
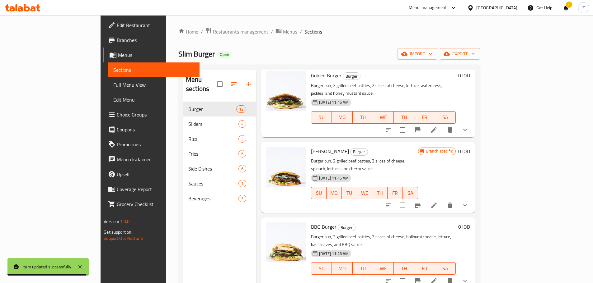
scroll to position [87, 0]
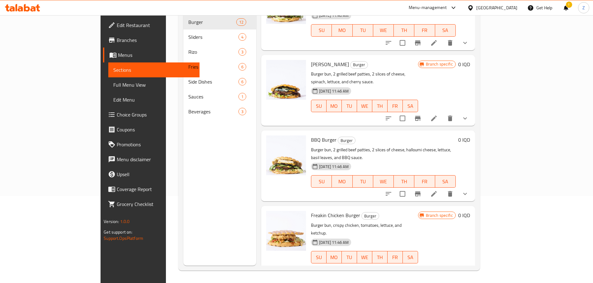
click at [442, 264] on li at bounding box center [433, 269] width 17 height 11
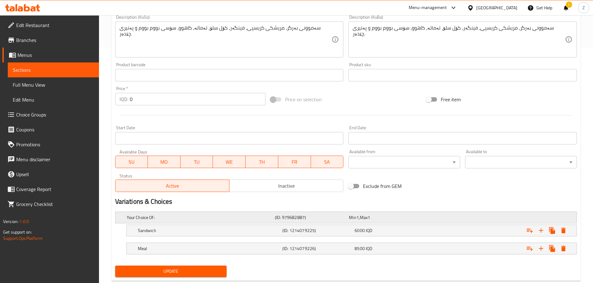
scroll to position [251, 0]
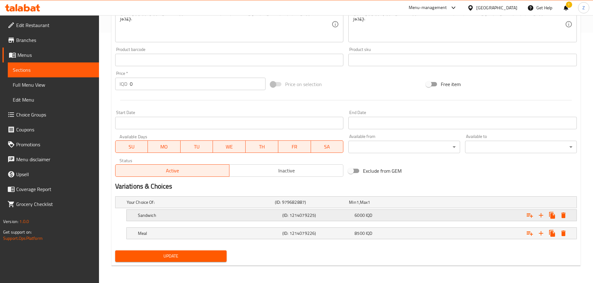
click at [214, 206] on h5 "Sandwich" at bounding box center [200, 202] width 146 height 6
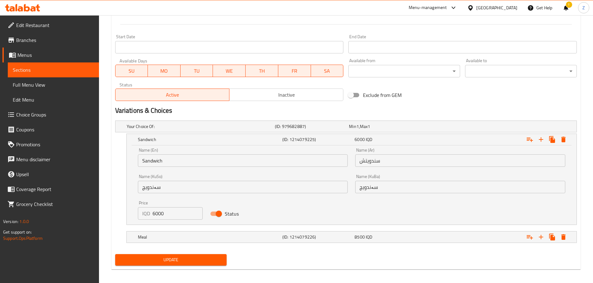
scroll to position [329, 0]
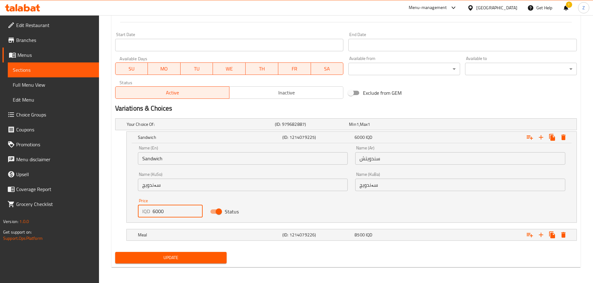
drag, startPoint x: 159, startPoint y: 214, endPoint x: 156, endPoint y: 213, distance: 3.4
click at [156, 213] on input "6000" at bounding box center [177, 211] width 50 height 12
type input "6500"
click at [214, 128] on h5 "Meal" at bounding box center [200, 124] width 146 height 6
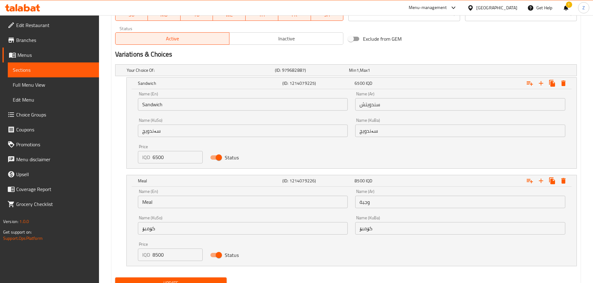
scroll to position [410, 0]
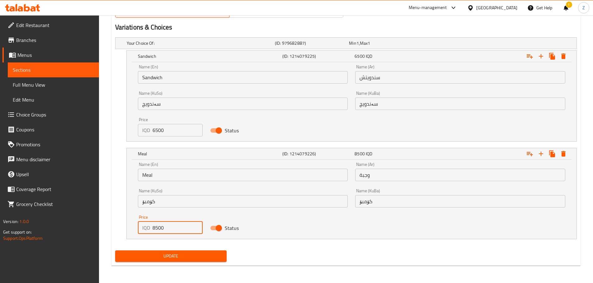
click at [157, 228] on input "8500" at bounding box center [177, 228] width 50 height 12
type input "8000"
click at [162, 257] on span "Update" at bounding box center [171, 257] width 102 height 8
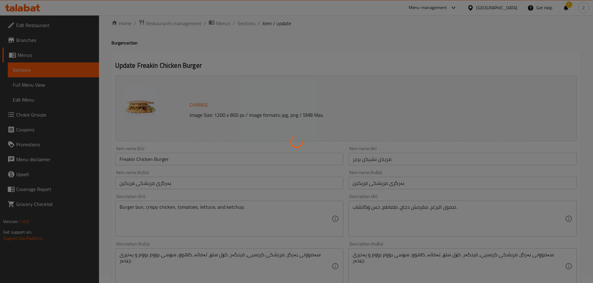
scroll to position [0, 0]
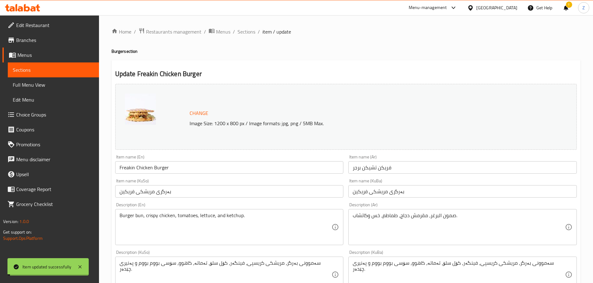
click at [248, 33] on span "Sections" at bounding box center [246, 31] width 18 height 7
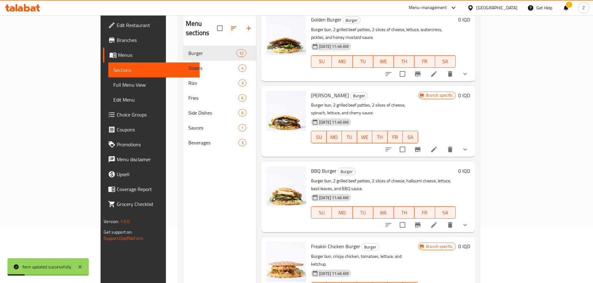
scroll to position [87, 0]
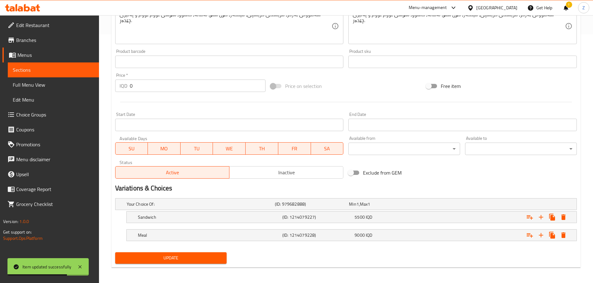
scroll to position [251, 0]
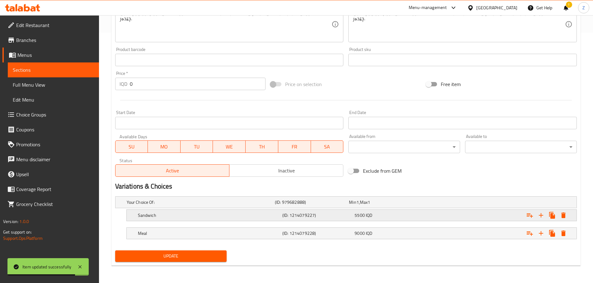
click at [310, 206] on h5 "(ID: 1214079227)" at bounding box center [311, 202] width 72 height 6
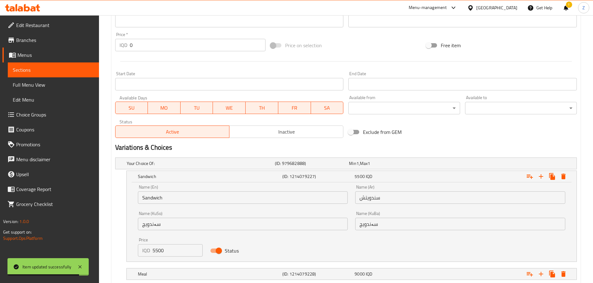
scroll to position [328, 0]
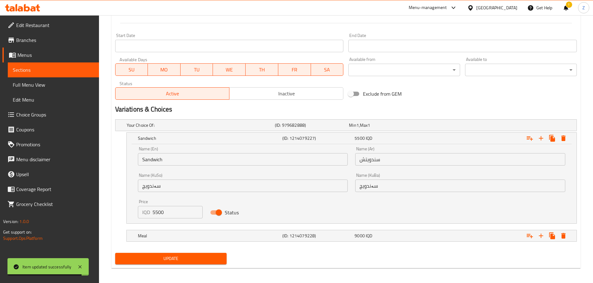
click at [166, 219] on div "Price IQD 5500 Price" at bounding box center [170, 209] width 72 height 26
click at [170, 216] on input "5500" at bounding box center [177, 212] width 50 height 12
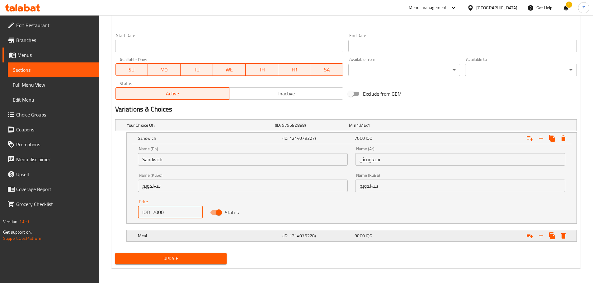
type input "7000"
click at [189, 128] on h5 "Meal" at bounding box center [200, 125] width 146 height 6
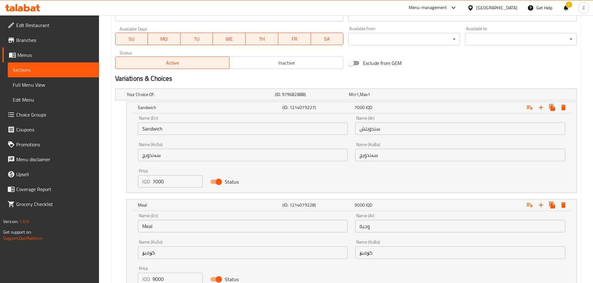
scroll to position [390, 0]
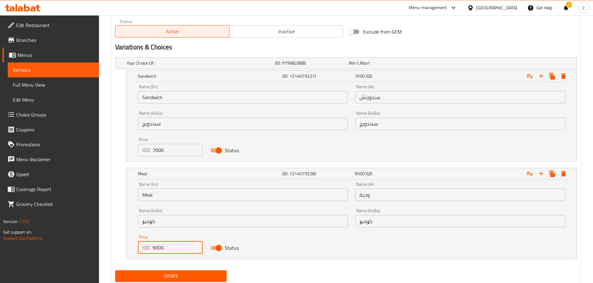
drag, startPoint x: 157, startPoint y: 249, endPoint x: 148, endPoint y: 249, distance: 8.5
click at [148, 249] on div "IQD 9000 Price" at bounding box center [170, 248] width 65 height 12
type input "8500"
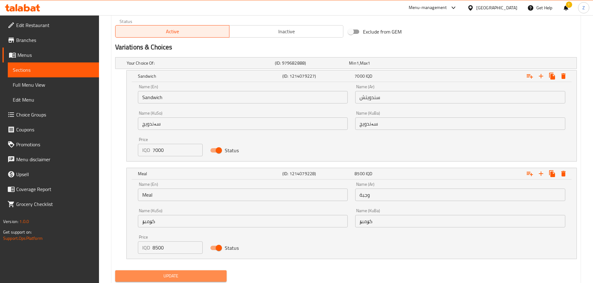
click at [170, 276] on span "Update" at bounding box center [171, 277] width 102 height 8
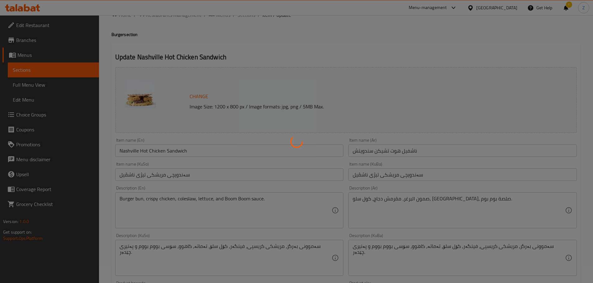
scroll to position [0, 0]
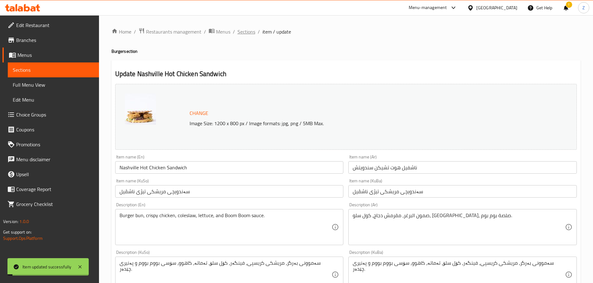
click at [245, 32] on span "Sections" at bounding box center [246, 31] width 18 height 7
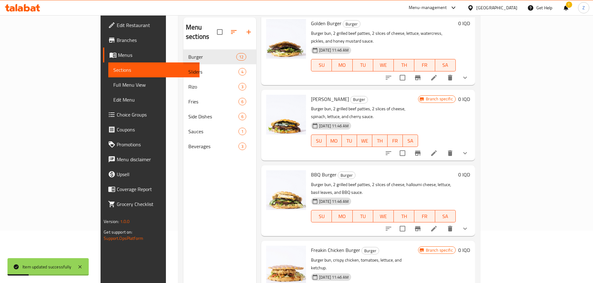
scroll to position [87, 0]
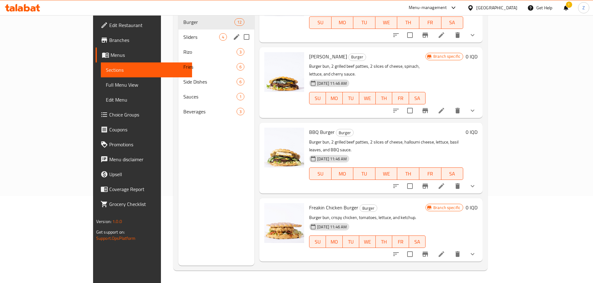
click at [178, 34] on div "Sliders 4" at bounding box center [216, 37] width 76 height 15
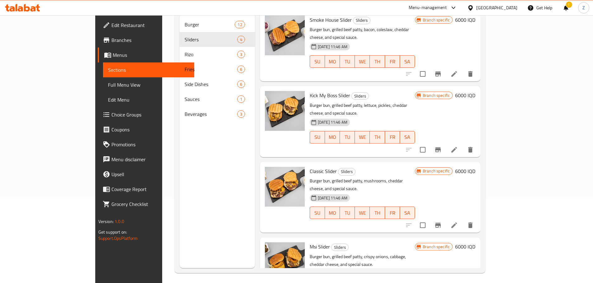
scroll to position [87, 0]
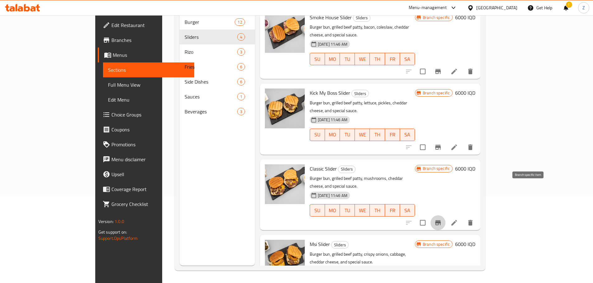
click at [445, 216] on button "Branch-specific-item" at bounding box center [437, 223] width 15 height 15
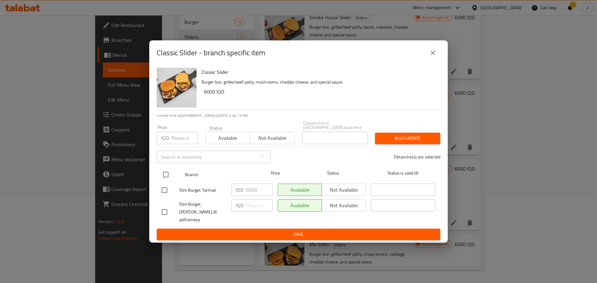
click at [165, 180] on input "checkbox" at bounding box center [165, 174] width 13 height 13
checkbox input "true"
click at [250, 190] on input "6000" at bounding box center [259, 190] width 27 height 12
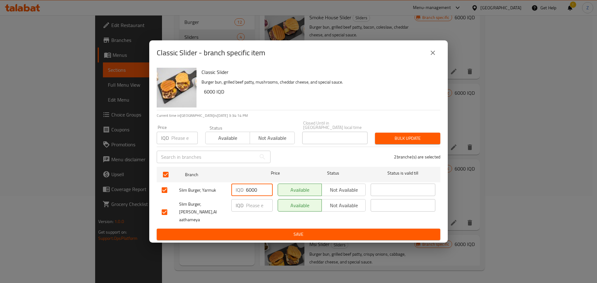
click at [250, 190] on input "6000" at bounding box center [259, 190] width 27 height 12
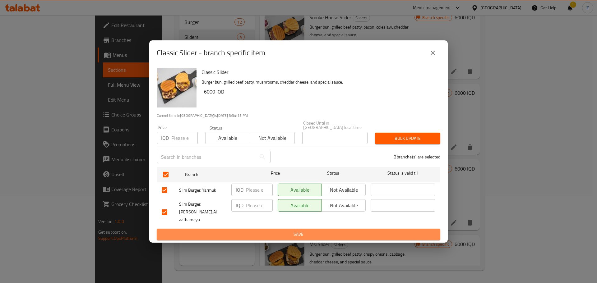
click at [256, 229] on button "Save" at bounding box center [299, 235] width 284 height 12
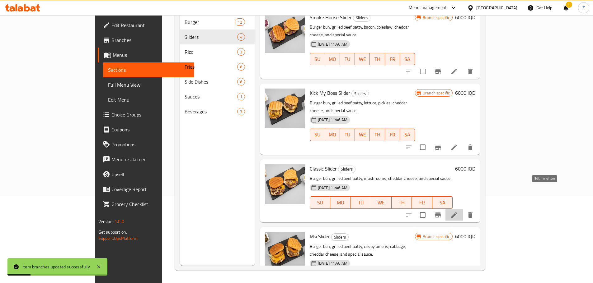
click at [458, 212] on icon at bounding box center [453, 215] width 7 height 7
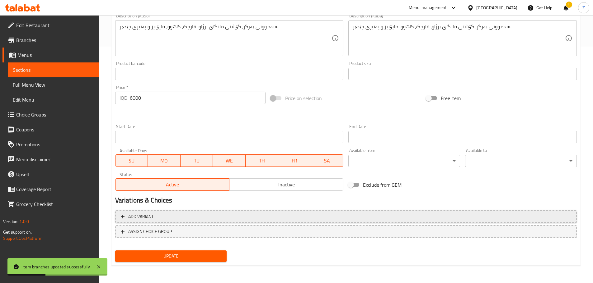
click at [190, 221] on button "Add variant" at bounding box center [345, 217] width 461 height 13
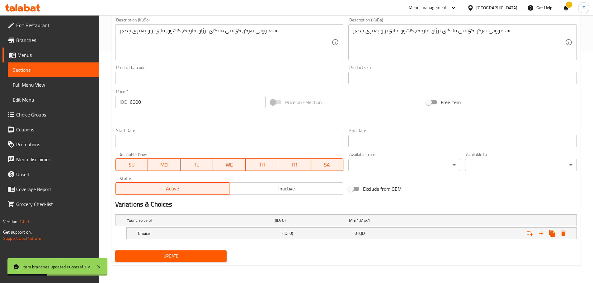
scroll to position [233, 0]
click at [151, 104] on input "6000" at bounding box center [198, 102] width 136 height 12
click at [151, 104] on input "number" at bounding box center [198, 102] width 136 height 12
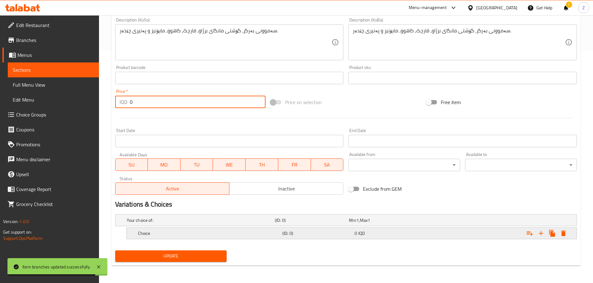
type input "0"
click at [195, 224] on h5 "Choice" at bounding box center [200, 220] width 146 height 6
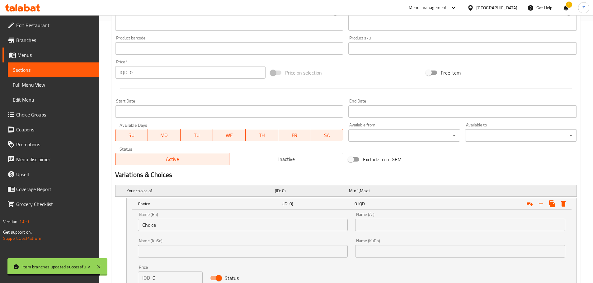
scroll to position [312, 0]
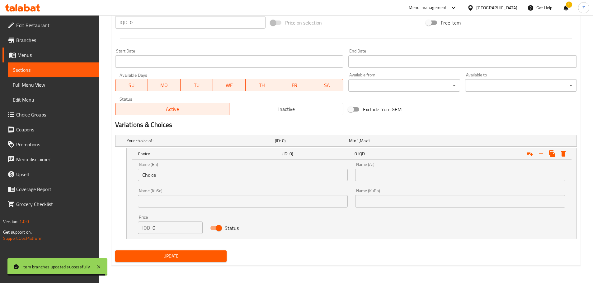
click at [191, 172] on input "Choice" at bounding box center [243, 175] width 210 height 12
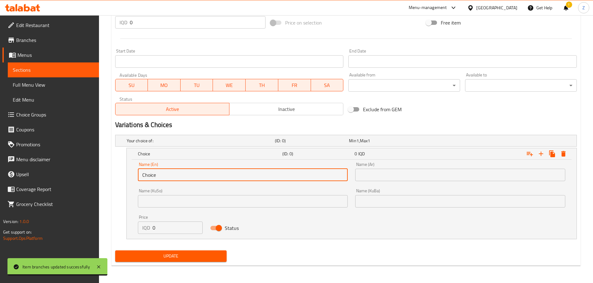
click at [191, 172] on input "Choice" at bounding box center [243, 175] width 210 height 12
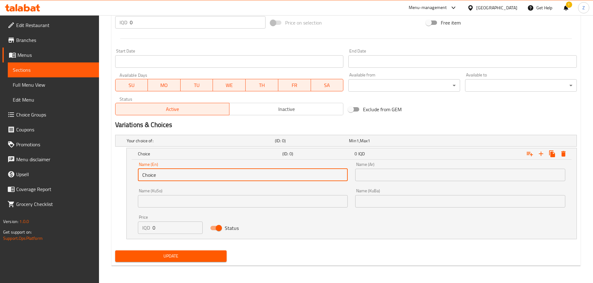
type input "س"
type input "Sandwich"
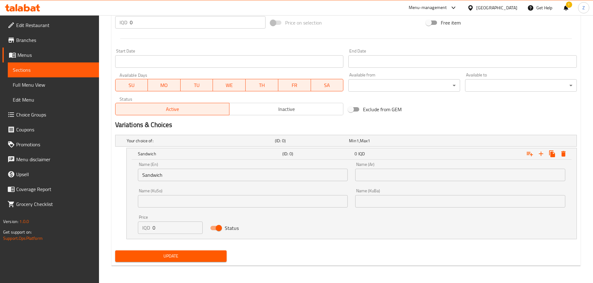
click at [395, 165] on div "Name (Ar) Name (Ar)" at bounding box center [460, 171] width 210 height 19
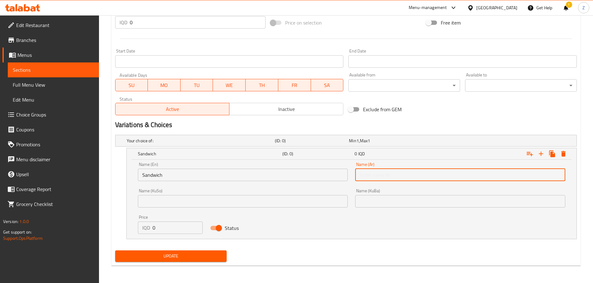
click at [394, 173] on input "text" at bounding box center [460, 175] width 210 height 12
type input "سندويش"
click at [179, 231] on input "0" at bounding box center [177, 228] width 50 height 12
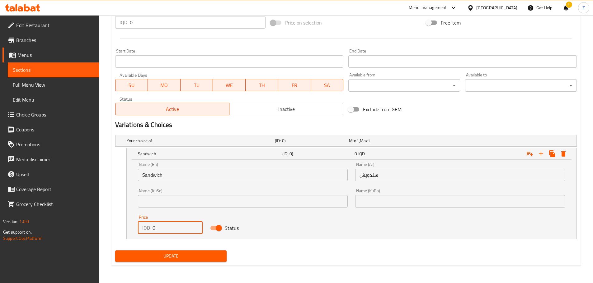
click at [179, 231] on input "0" at bounding box center [177, 228] width 50 height 12
click at [180, 230] on input "0" at bounding box center [177, 228] width 50 height 12
paste input "6000"
click at [156, 228] on input "06000" at bounding box center [177, 228] width 50 height 12
click at [157, 230] on input "06000" at bounding box center [177, 228] width 50 height 12
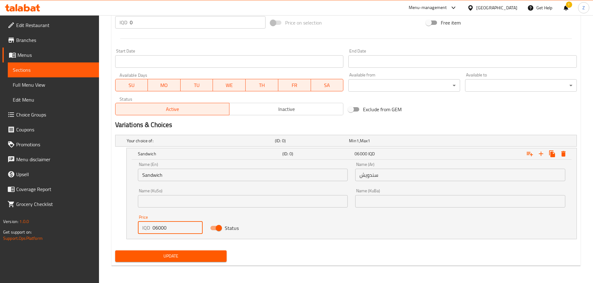
click at [155, 230] on input "06000" at bounding box center [177, 228] width 50 height 12
click at [153, 230] on input "06000" at bounding box center [177, 228] width 50 height 12
click at [155, 230] on input "06000" at bounding box center [177, 228] width 50 height 12
type input "6000"
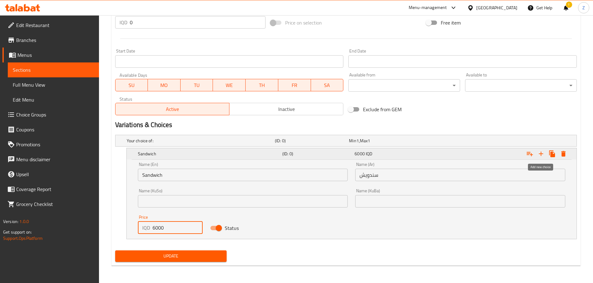
click at [536, 153] on button "Expand" at bounding box center [540, 153] width 11 height 11
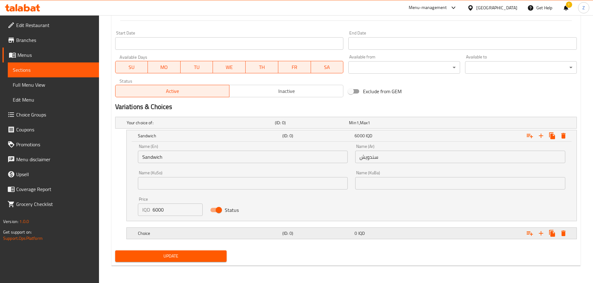
click at [215, 126] on h5 "Choice" at bounding box center [200, 123] width 146 height 6
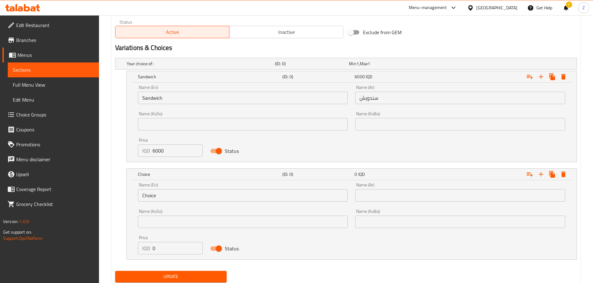
scroll to position [392, 0]
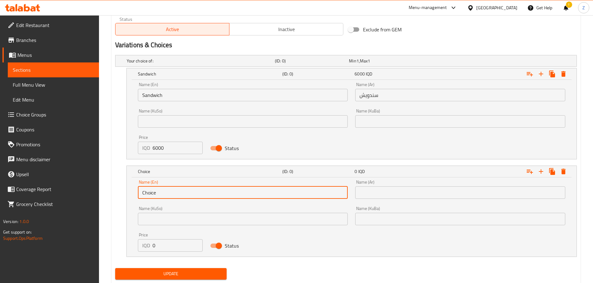
click at [183, 193] on input "Choice" at bounding box center [243, 193] width 210 height 12
type input "Meal"
click at [390, 184] on div "Name (Ar) Name (Ar)" at bounding box center [460, 189] width 210 height 19
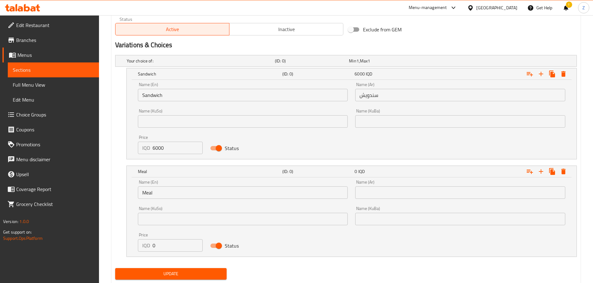
click at [393, 190] on input "text" at bounding box center [460, 193] width 210 height 12
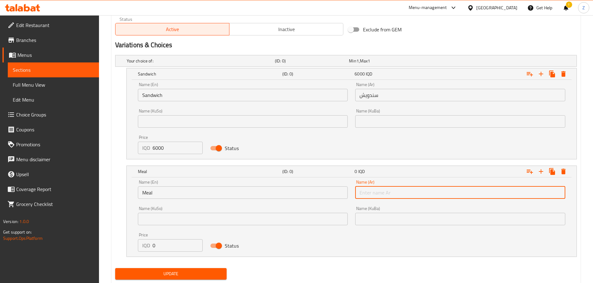
type input "وجبة"
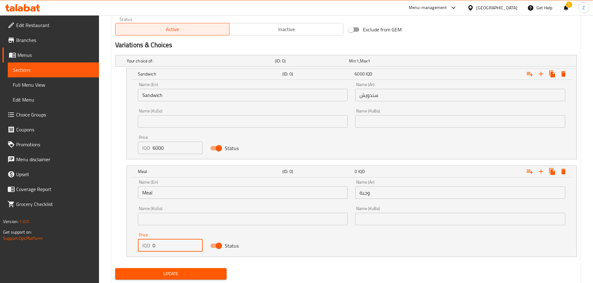
click at [177, 248] on input "0" at bounding box center [177, 246] width 50 height 12
click at [178, 248] on input "0" at bounding box center [177, 246] width 50 height 12
type input "7500"
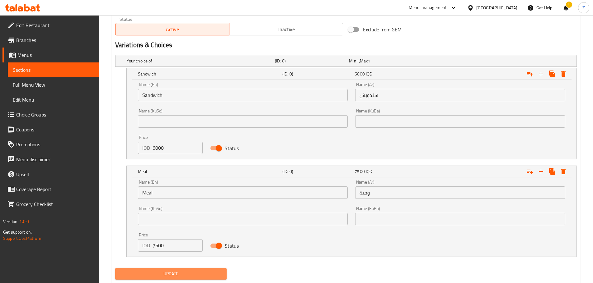
click at [194, 273] on span "Update" at bounding box center [171, 274] width 102 height 8
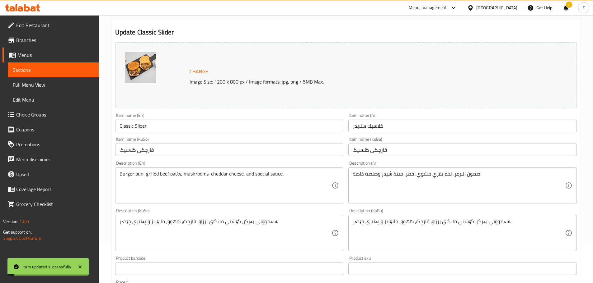
scroll to position [0, 0]
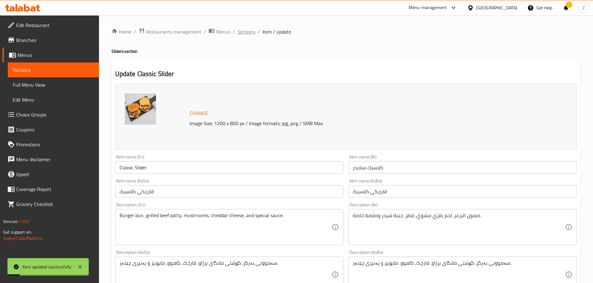
click at [249, 31] on span "Sections" at bounding box center [246, 31] width 18 height 7
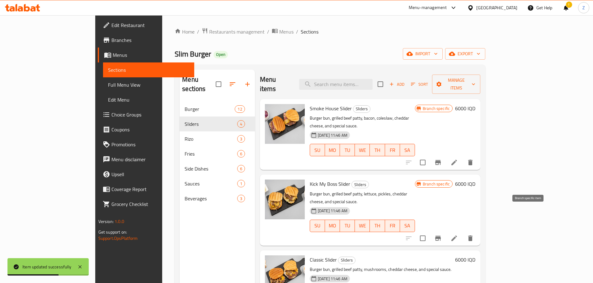
click at [441, 235] on icon "Branch-specific-item" at bounding box center [437, 238] width 7 height 7
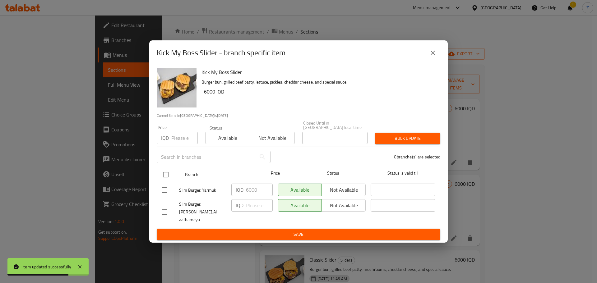
drag, startPoint x: 170, startPoint y: 179, endPoint x: 246, endPoint y: 193, distance: 77.5
click at [170, 179] on input "checkbox" at bounding box center [165, 174] width 13 height 13
checkbox input "true"
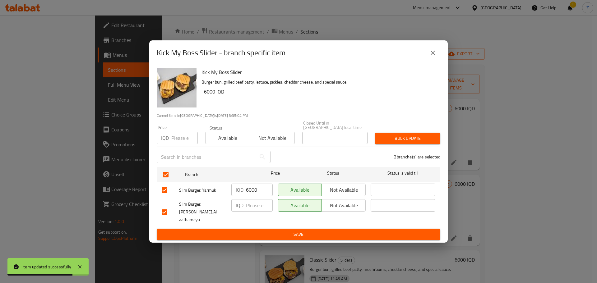
click at [250, 191] on input "6000" at bounding box center [259, 190] width 27 height 12
type input "0"
click at [254, 192] on input "0" at bounding box center [259, 190] width 27 height 12
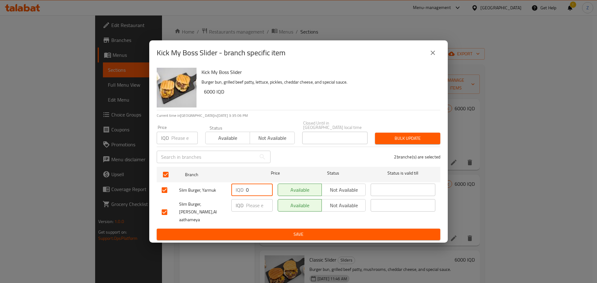
click at [254, 192] on input "0" at bounding box center [259, 190] width 27 height 12
click at [268, 231] on span "Save" at bounding box center [299, 235] width 274 height 8
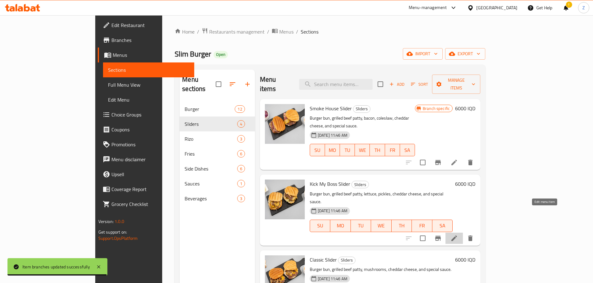
click at [458, 235] on icon at bounding box center [453, 238] width 7 height 7
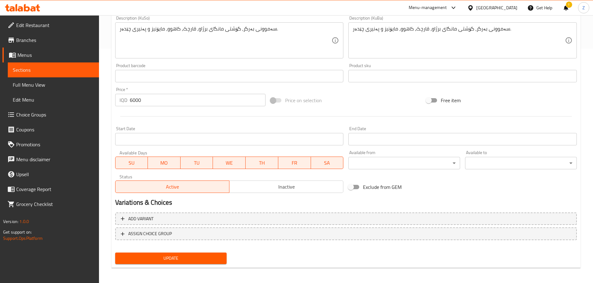
scroll to position [237, 0]
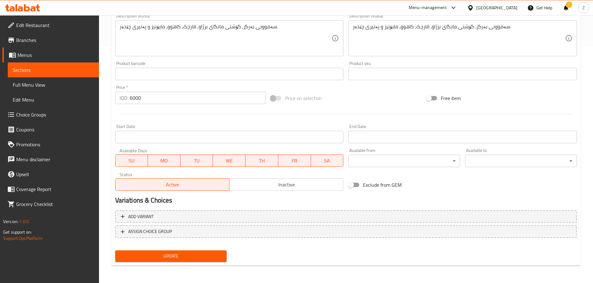
click at [161, 93] on input "6000" at bounding box center [198, 98] width 136 height 12
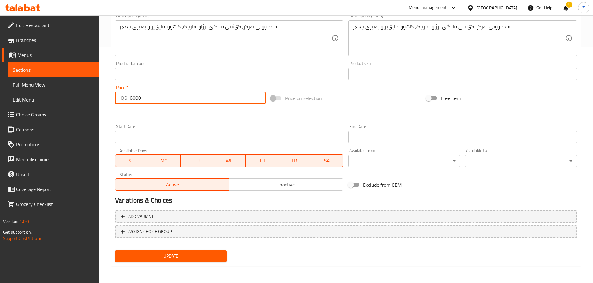
click at [161, 93] on input "6000" at bounding box center [198, 98] width 136 height 12
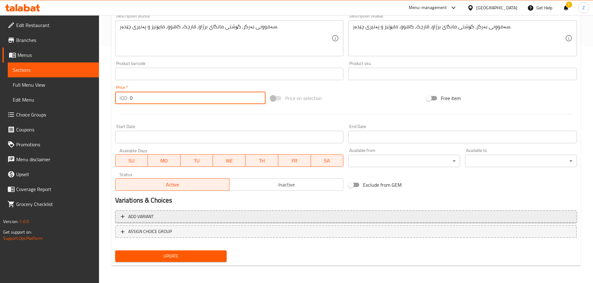
type input "0"
click at [186, 212] on button "Add variant" at bounding box center [345, 217] width 461 height 13
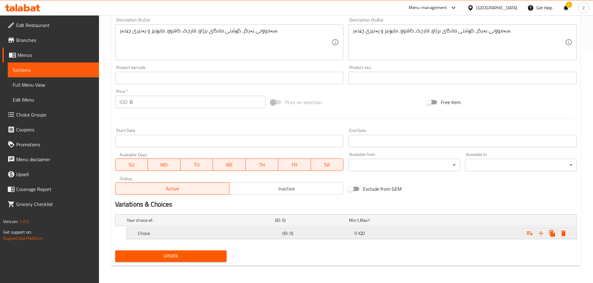
click at [185, 224] on h5 "Choice" at bounding box center [200, 220] width 146 height 6
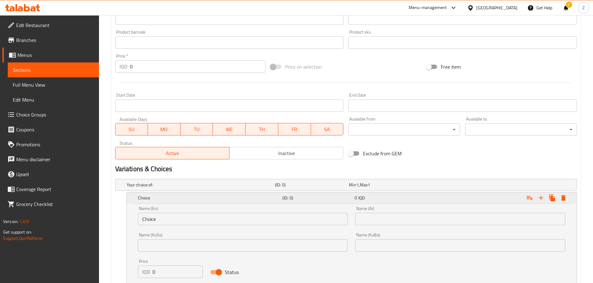
scroll to position [308, 0]
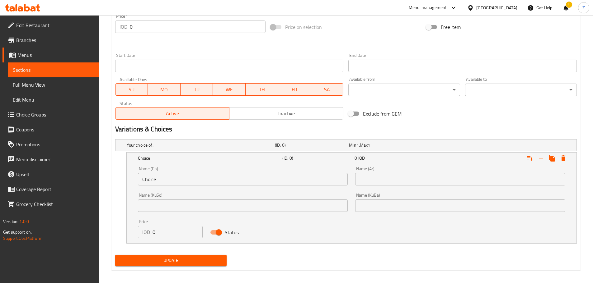
click at [178, 184] on input "Choice" at bounding box center [243, 179] width 210 height 12
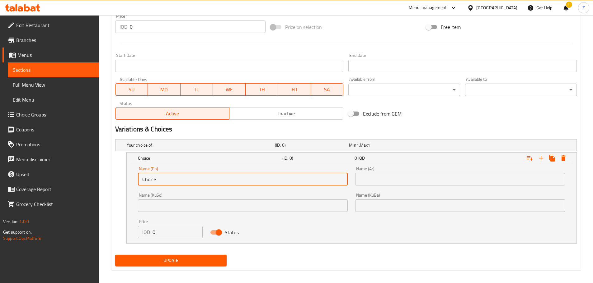
click at [178, 184] on input "Choice" at bounding box center [243, 179] width 210 height 12
type input "Sandwich"
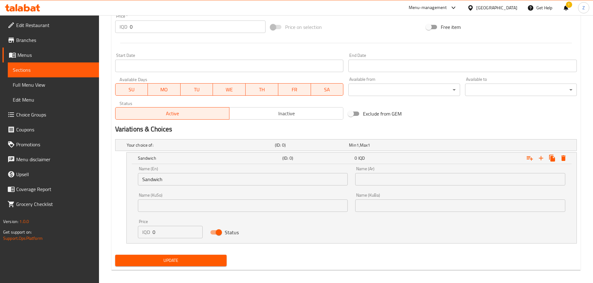
click at [376, 186] on div "Name (Ar) Name (Ar)" at bounding box center [459, 176] width 217 height 26
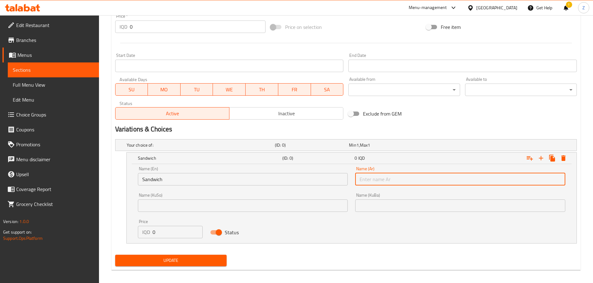
click at [379, 182] on input "text" at bounding box center [460, 179] width 210 height 12
type input "سندويش"
click at [165, 234] on input "0" at bounding box center [177, 232] width 50 height 12
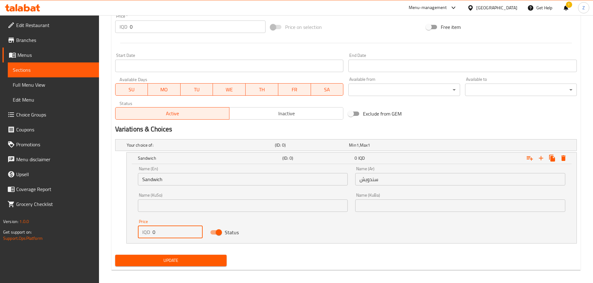
click at [165, 234] on input "0" at bounding box center [177, 232] width 50 height 12
type input "6000"
click at [537, 158] on icon "Expand" at bounding box center [540, 158] width 7 height 7
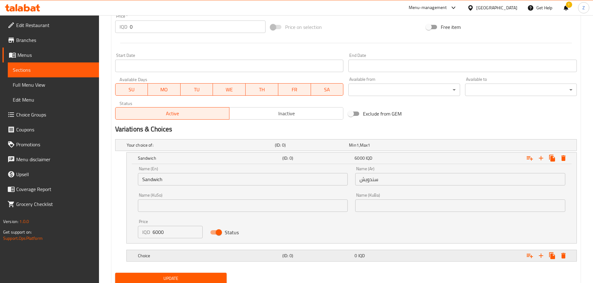
click at [247, 148] on h5 "Choice" at bounding box center [200, 145] width 146 height 6
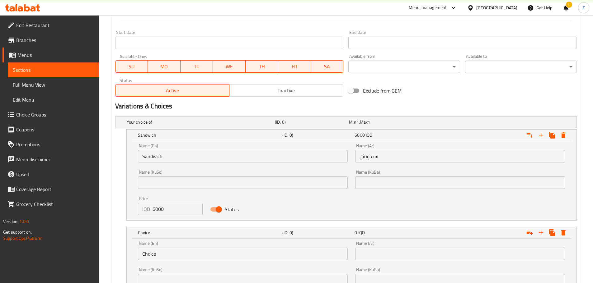
scroll to position [370, 0]
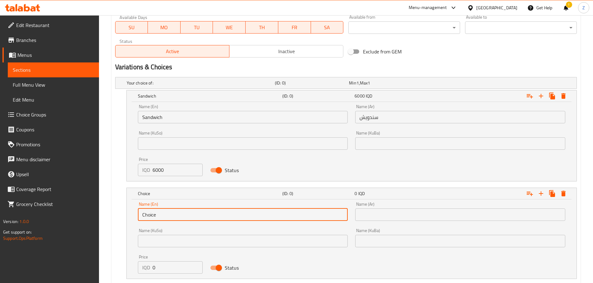
click at [166, 217] on input "Choice" at bounding box center [243, 215] width 210 height 12
type input "Meal"
click at [365, 210] on input "text" at bounding box center [460, 215] width 210 height 12
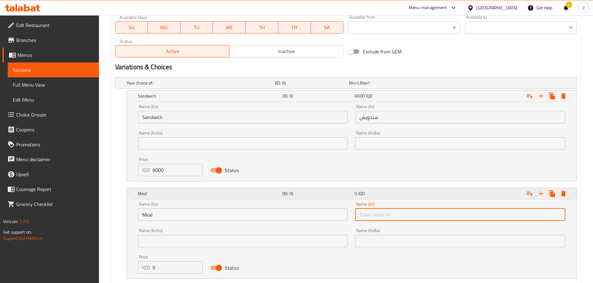
type input "وجبة"
click at [176, 267] on input "0" at bounding box center [177, 268] width 50 height 12
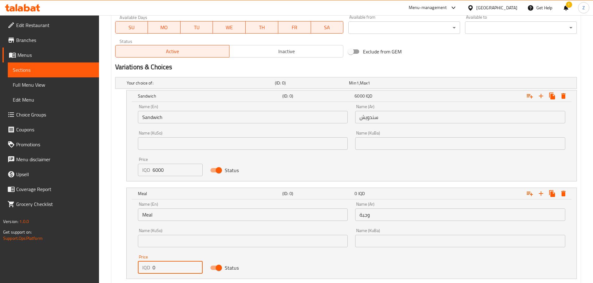
click at [176, 267] on input "0" at bounding box center [177, 268] width 50 height 12
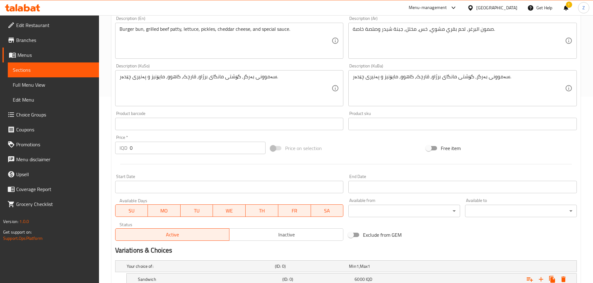
scroll to position [373, 0]
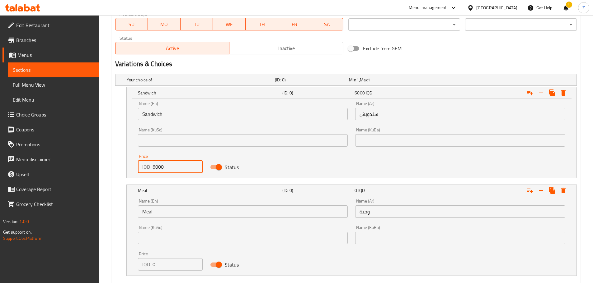
click at [158, 169] on input "6000" at bounding box center [177, 167] width 50 height 12
click at [156, 168] on input "6000" at bounding box center [177, 167] width 50 height 12
drag, startPoint x: 158, startPoint y: 165, endPoint x: 155, endPoint y: 165, distance: 3.1
click at [155, 165] on input "6000" at bounding box center [177, 167] width 50 height 12
type input "6500"
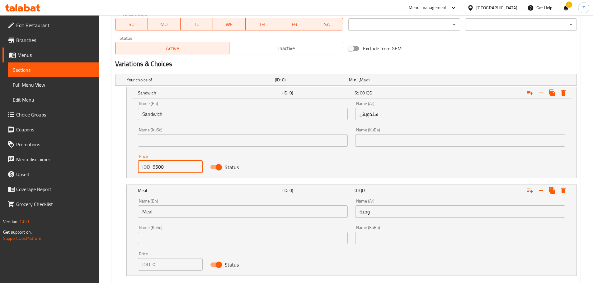
click at [174, 267] on input "0" at bounding box center [177, 265] width 50 height 12
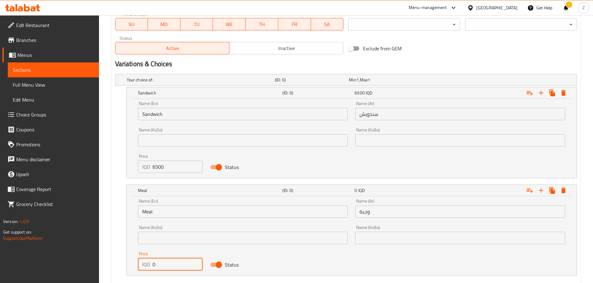
click at [174, 266] on input "0" at bounding box center [177, 265] width 50 height 12
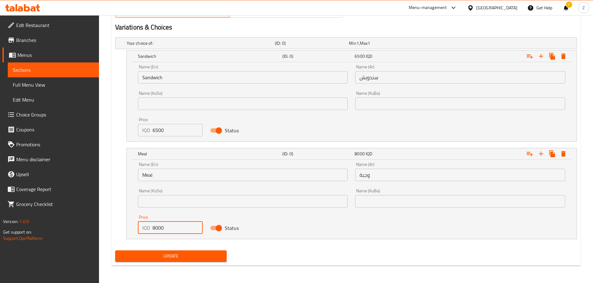
type input "8000"
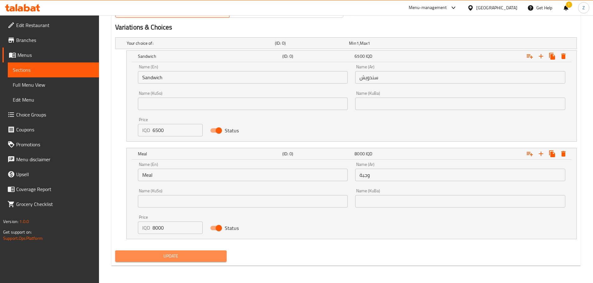
click at [187, 259] on span "Update" at bounding box center [171, 257] width 102 height 8
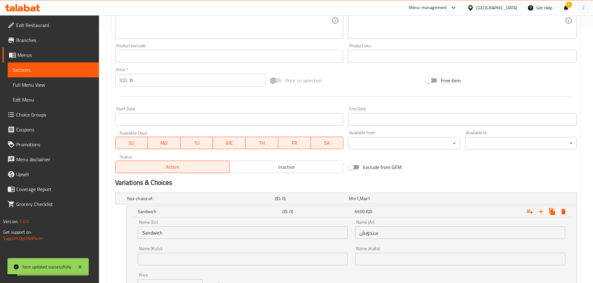
scroll to position [6, 0]
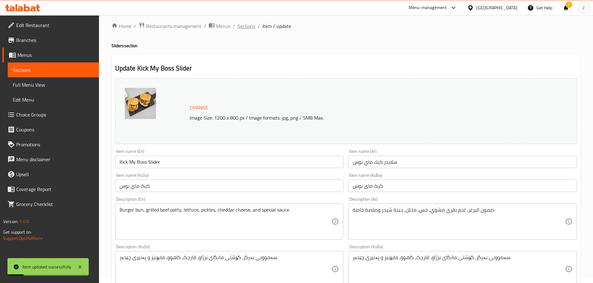
click at [242, 26] on span "Sections" at bounding box center [246, 25] width 18 height 7
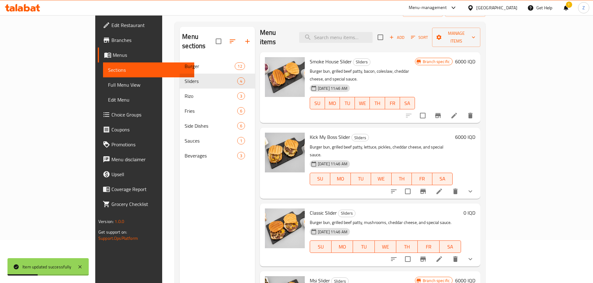
scroll to position [87, 0]
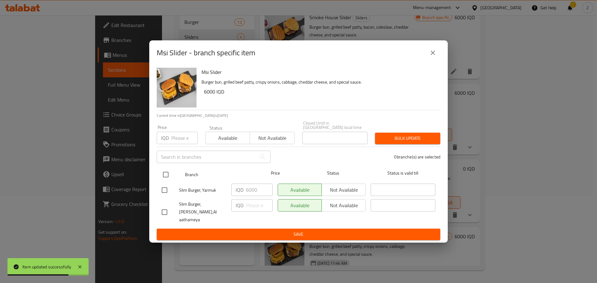
click at [166, 177] on input "checkbox" at bounding box center [165, 174] width 13 height 13
checkbox input "true"
click at [259, 196] on input "6000" at bounding box center [259, 190] width 27 height 12
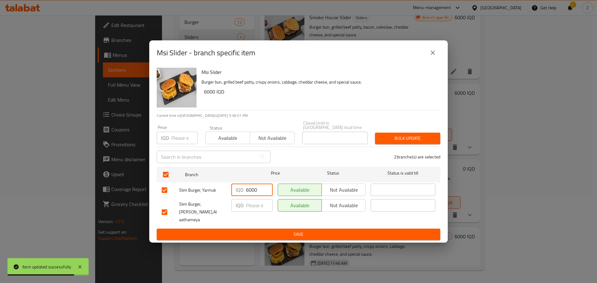
click at [259, 196] on input "6000" at bounding box center [259, 190] width 27 height 12
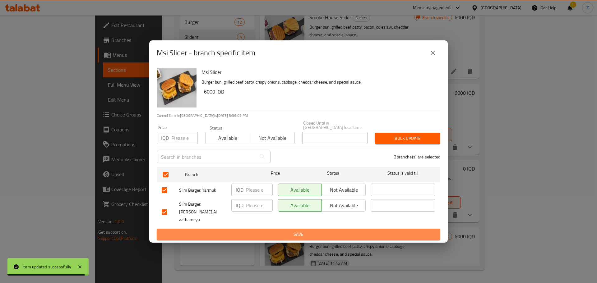
click at [269, 231] on span "Save" at bounding box center [299, 235] width 274 height 8
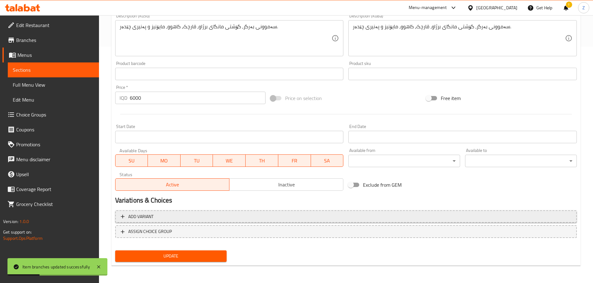
click at [164, 215] on span "Add variant" at bounding box center [346, 217] width 450 height 8
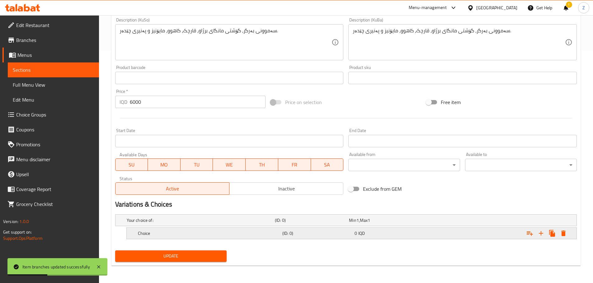
click at [176, 224] on h5 "Choice" at bounding box center [200, 220] width 146 height 6
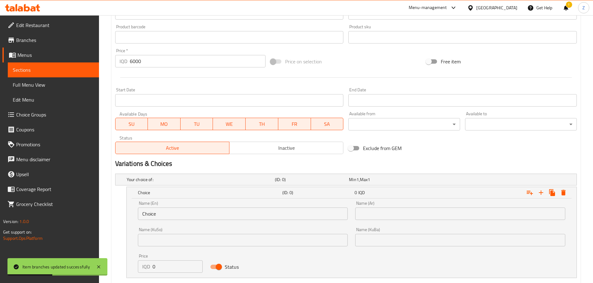
scroll to position [306, 0]
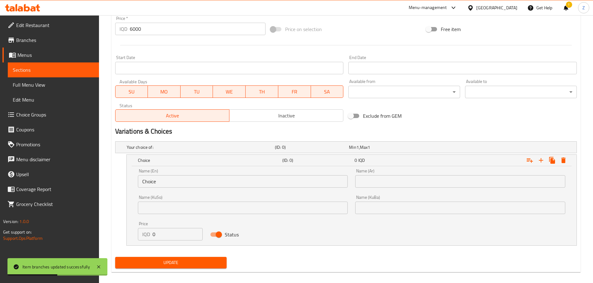
click at [167, 184] on input "Choice" at bounding box center [243, 181] width 210 height 12
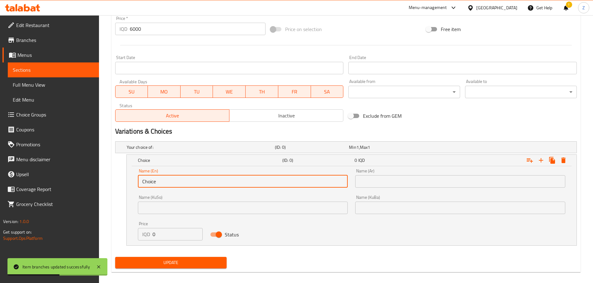
click at [167, 184] on input "Choice" at bounding box center [243, 181] width 210 height 12
type input "Sandwich"
click at [384, 185] on input "text" at bounding box center [460, 181] width 210 height 12
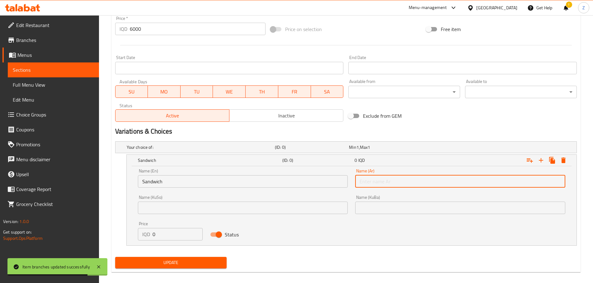
type input "سندويش"
click at [165, 231] on input "0" at bounding box center [177, 234] width 50 height 12
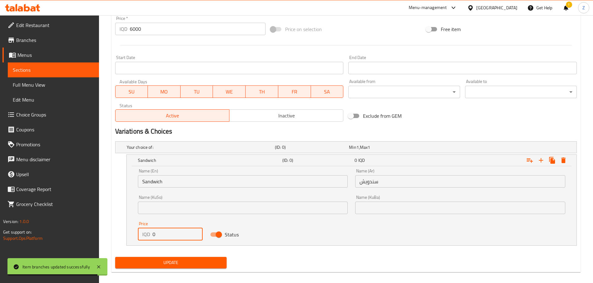
click at [165, 231] on input "0" at bounding box center [177, 234] width 50 height 12
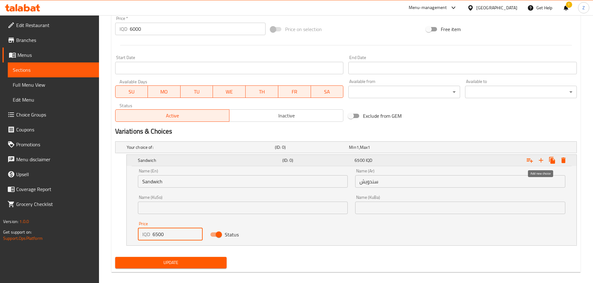
type input "6500"
click at [539, 161] on icon "Expand" at bounding box center [540, 160] width 7 height 7
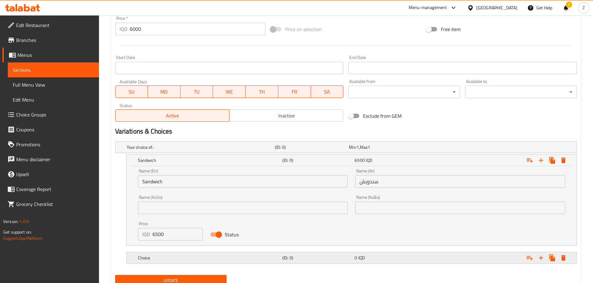
click at [177, 154] on div "Choice (ID: 0) 0 IQD" at bounding box center [347, 148] width 445 height 14
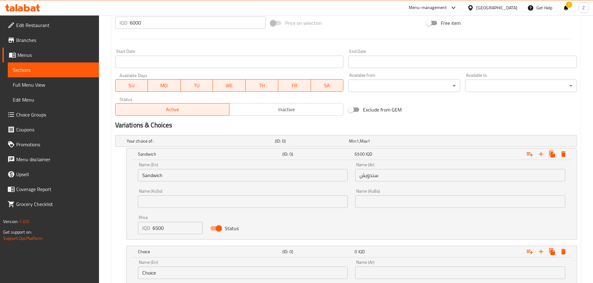
scroll to position [399, 0]
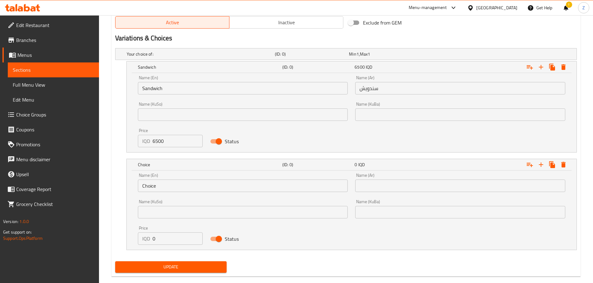
click at [170, 191] on input "Choice" at bounding box center [243, 186] width 210 height 12
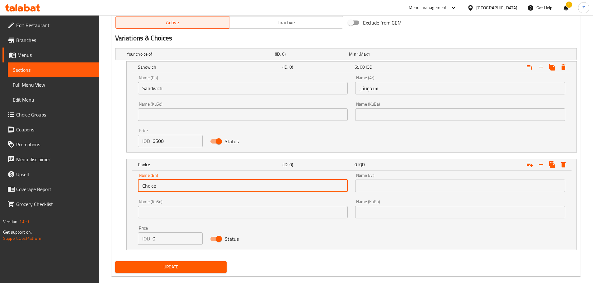
click at [170, 190] on input "Choice" at bounding box center [243, 186] width 210 height 12
type input "Meal"
click at [396, 188] on input "text" at bounding box center [460, 186] width 210 height 12
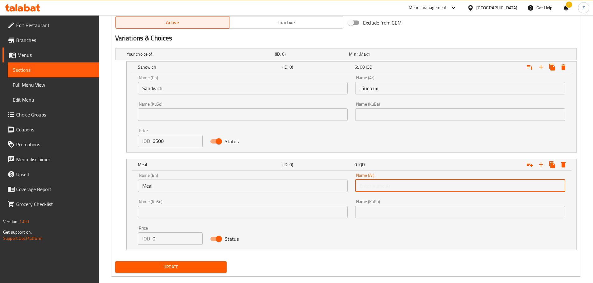
type input "وجبة"
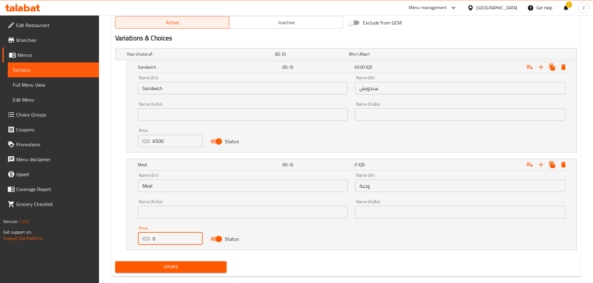
click at [163, 238] on input "0" at bounding box center [177, 239] width 50 height 12
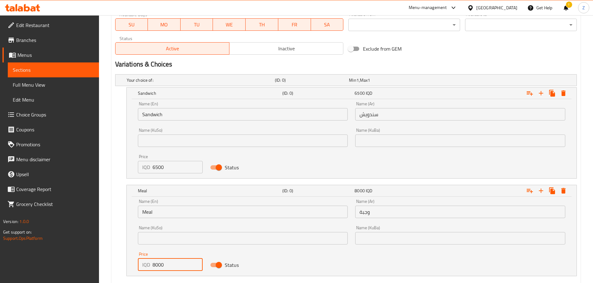
scroll to position [306, 0]
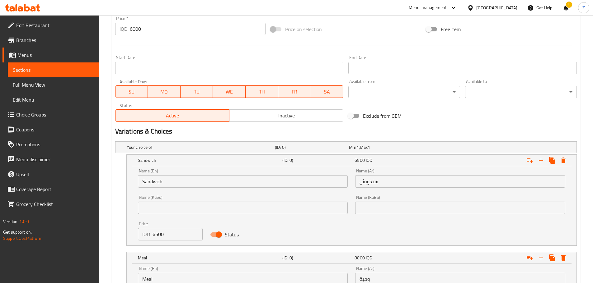
type input "8000"
click at [147, 20] on div "Price   * IQD 6000 Price *" at bounding box center [190, 25] width 151 height 19
click at [147, 23] on input "6000" at bounding box center [198, 29] width 136 height 12
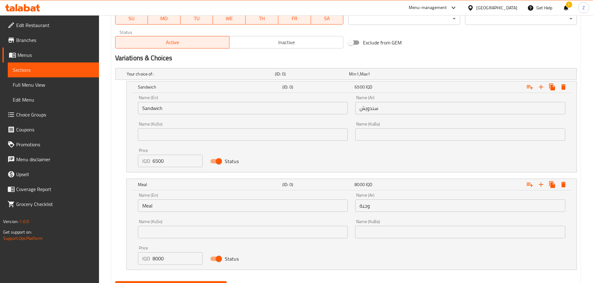
scroll to position [410, 0]
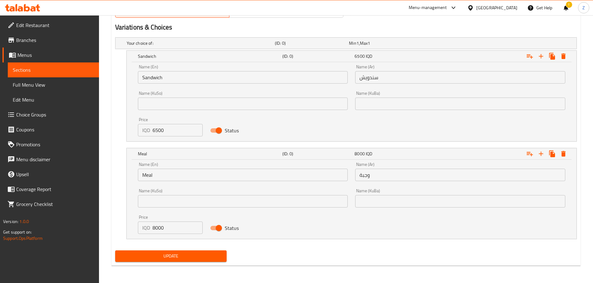
type input "0"
click at [179, 251] on button "Update" at bounding box center [171, 257] width 112 height 12
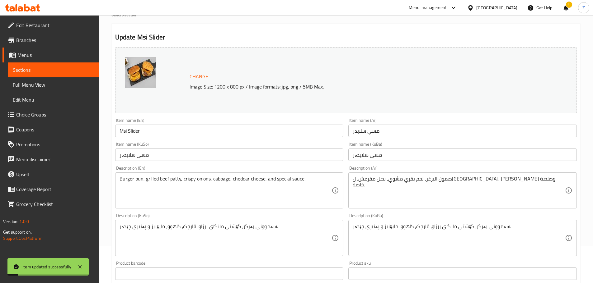
scroll to position [0, 0]
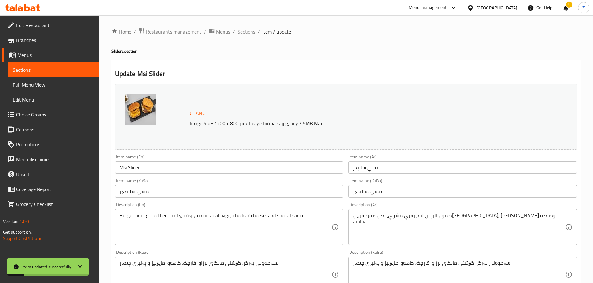
click at [243, 30] on span "Sections" at bounding box center [246, 31] width 18 height 7
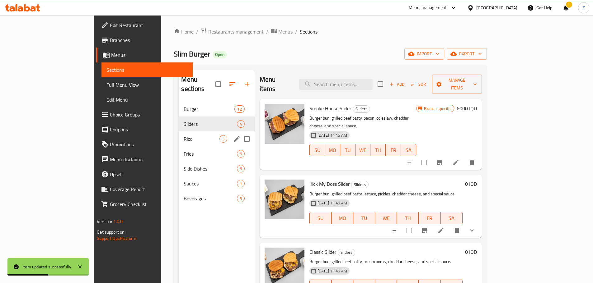
click at [184, 135] on span "Rizo" at bounding box center [201, 138] width 35 height 7
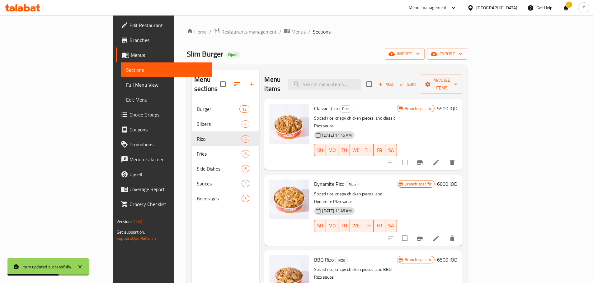
click at [427, 155] on button "Branch-specific-item" at bounding box center [419, 162] width 15 height 15
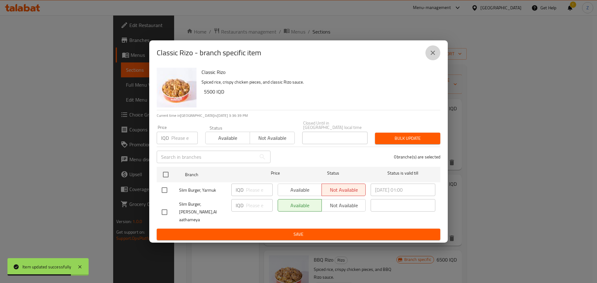
click at [434, 60] on button "close" at bounding box center [433, 52] width 15 height 15
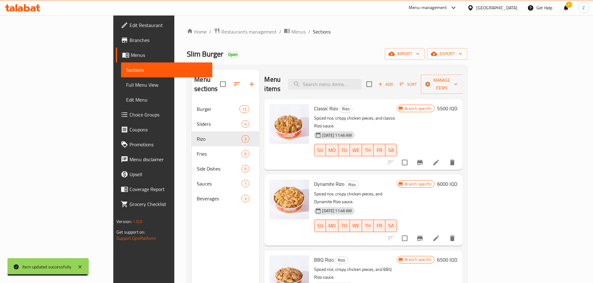
click at [457, 104] on h6 "5500 IQD" at bounding box center [447, 108] width 20 height 9
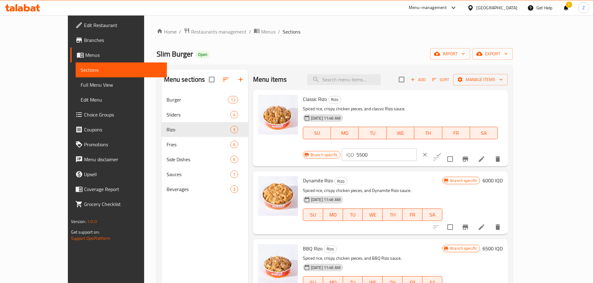
click at [417, 149] on input "5500" at bounding box center [386, 155] width 60 height 12
type input "6000"
click at [445, 148] on button "ok" at bounding box center [438, 155] width 14 height 14
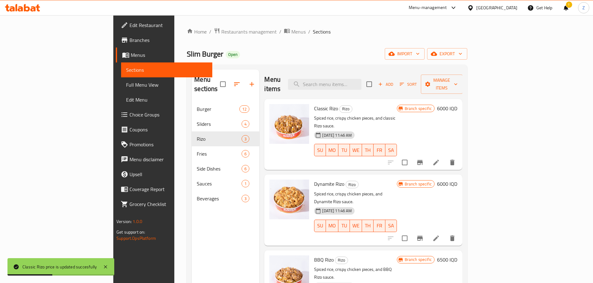
click at [457, 180] on div "Branch specific 6000 IQD" at bounding box center [427, 210] width 60 height 61
click at [457, 180] on h6 "6000 IQD" at bounding box center [447, 184] width 20 height 9
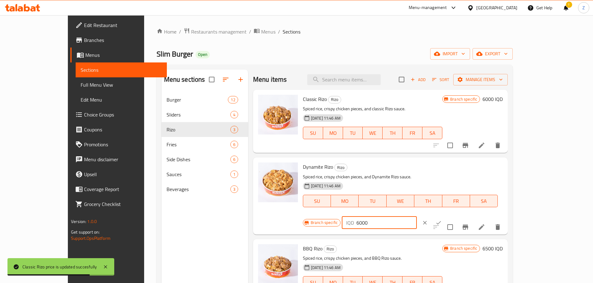
click at [417, 217] on input "6000" at bounding box center [386, 223] width 60 height 12
type input "6500"
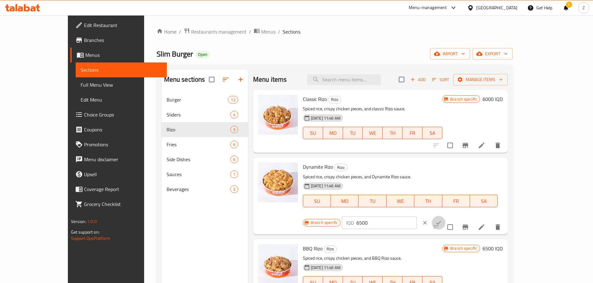
click at [441, 220] on icon "ok" at bounding box center [438, 223] width 6 height 6
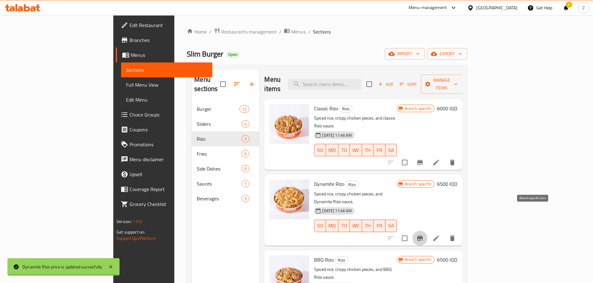
click at [423, 235] on icon "Branch-specific-item" at bounding box center [419, 238] width 7 height 7
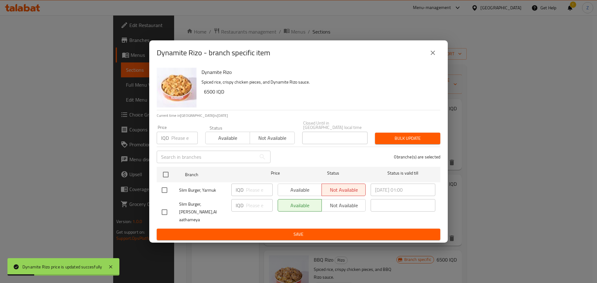
click at [435, 57] on icon "close" at bounding box center [432, 52] width 7 height 7
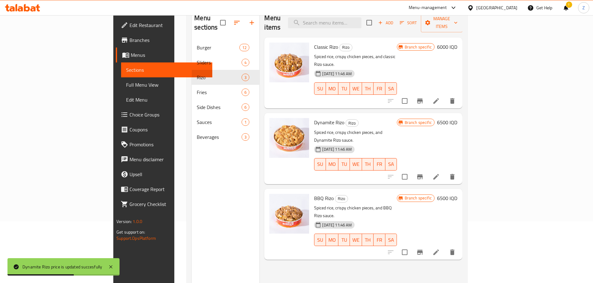
scroll to position [62, 0]
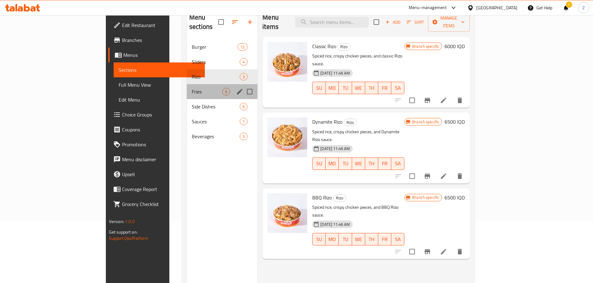
click at [187, 88] on div "Fries 6" at bounding box center [222, 91] width 71 height 15
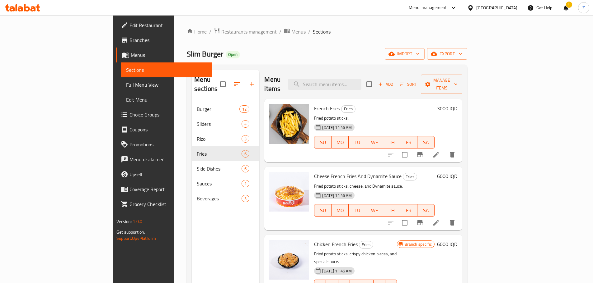
click at [457, 172] on h6 "6000 IQD" at bounding box center [447, 176] width 20 height 9
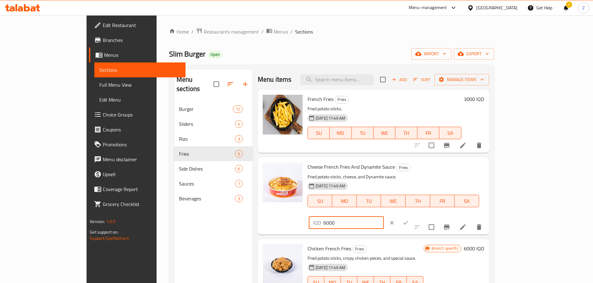
click at [384, 217] on input "6000" at bounding box center [353, 223] width 60 height 12
type input "6500"
click at [412, 216] on button "ok" at bounding box center [405, 223] width 14 height 14
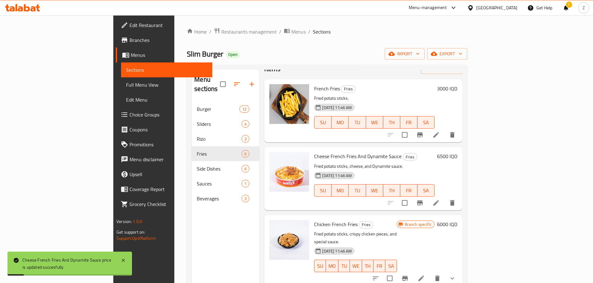
scroll to position [31, 0]
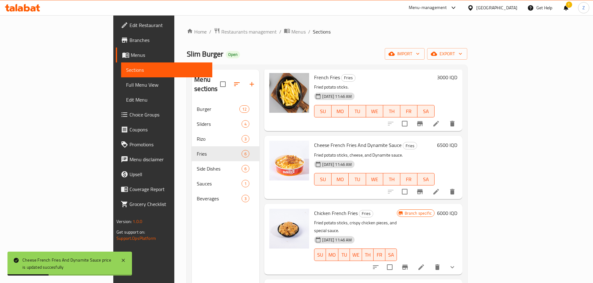
click at [457, 209] on h6 "6000 IQD" at bounding box center [447, 213] width 20 height 9
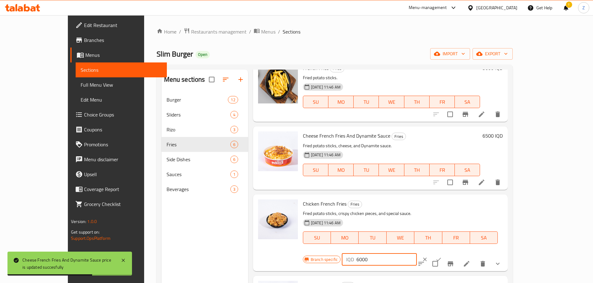
click at [417, 254] on input "6000" at bounding box center [386, 260] width 60 height 12
type input "6500"
click at [445, 253] on button "ok" at bounding box center [438, 260] width 14 height 14
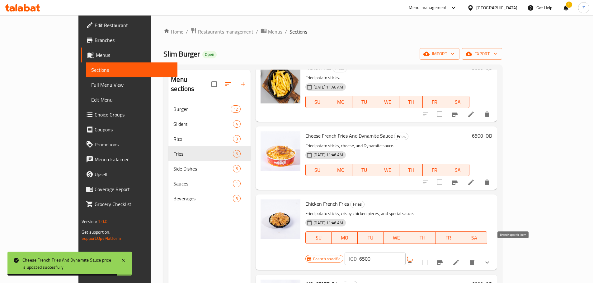
click at [443, 259] on icon "Branch-specific-item" at bounding box center [439, 262] width 7 height 7
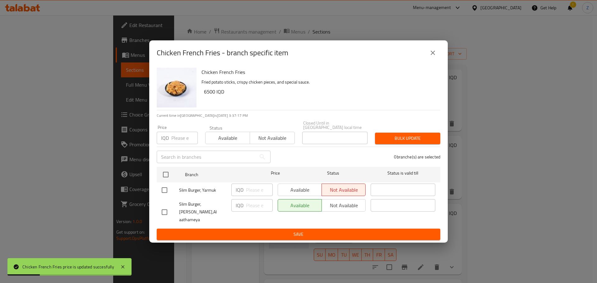
click at [440, 57] on button "close" at bounding box center [433, 52] width 15 height 15
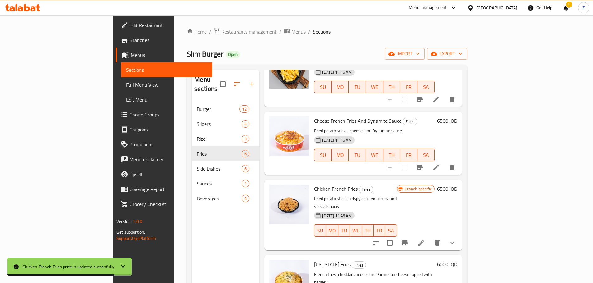
scroll to position [62, 0]
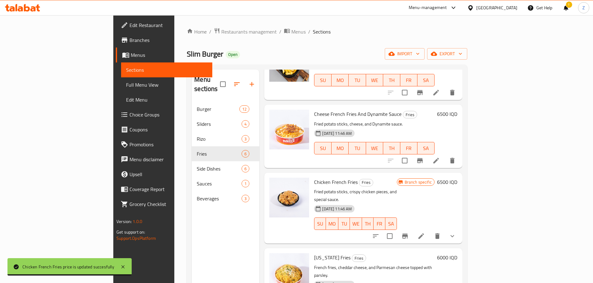
click at [457, 254] on h6 "6000 IQD" at bounding box center [447, 258] width 20 height 9
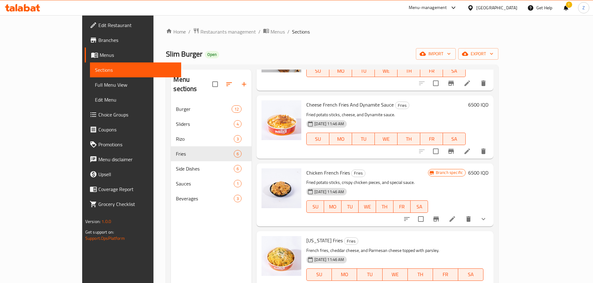
type input "6500"
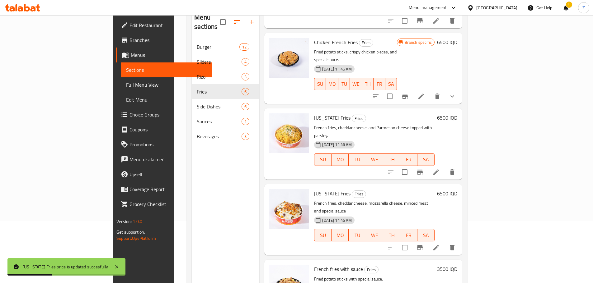
click at [457, 189] on h6 "6500 IQD" at bounding box center [447, 193] width 20 height 9
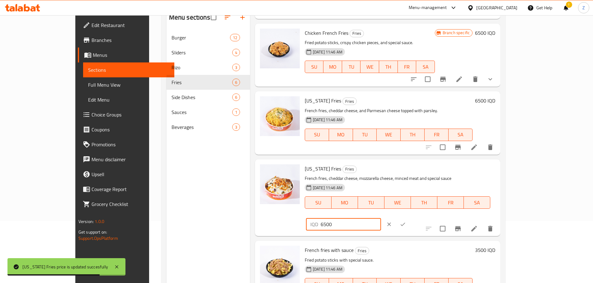
drag, startPoint x: 486, startPoint y: 173, endPoint x: 473, endPoint y: 174, distance: 13.1
click at [381, 218] on div "IQD 6500 ​" at bounding box center [343, 224] width 75 height 12
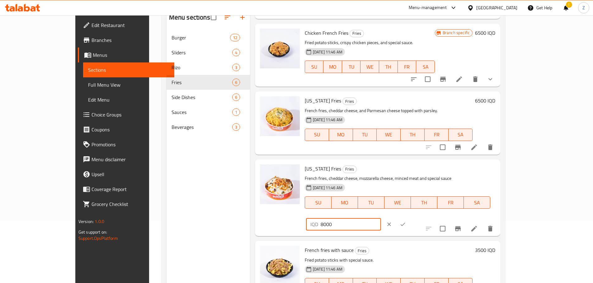
type input "8000"
click at [409, 218] on button "ok" at bounding box center [403, 225] width 14 height 14
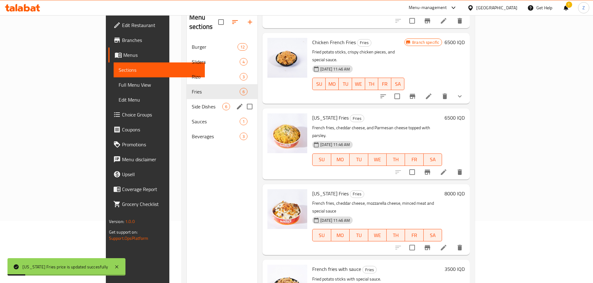
click at [187, 99] on div "Side Dishes 6" at bounding box center [222, 106] width 71 height 15
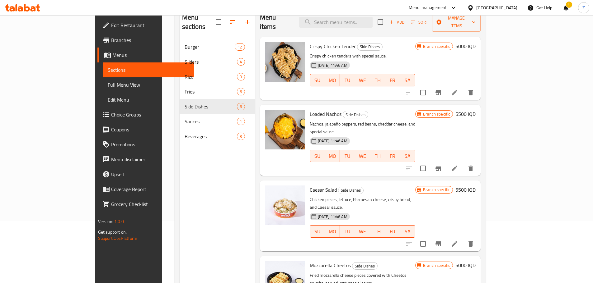
click at [475, 42] on h6 "5000 IQD" at bounding box center [465, 46] width 20 height 9
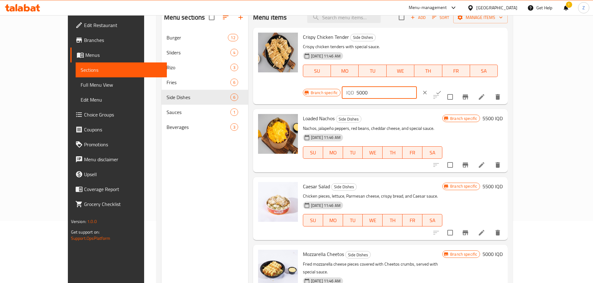
drag, startPoint x: 482, startPoint y: 40, endPoint x: 478, endPoint y: 38, distance: 4.5
click at [417, 86] on div "IQD 5000 ​" at bounding box center [379, 92] width 75 height 12
type input "6000"
click at [441, 90] on icon "ok" at bounding box center [438, 93] width 6 height 6
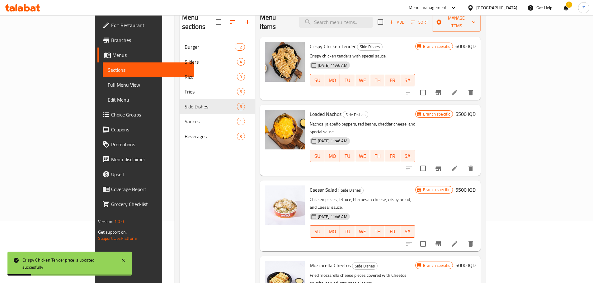
click at [475, 186] on h6 "5500 IQD" at bounding box center [465, 190] width 20 height 9
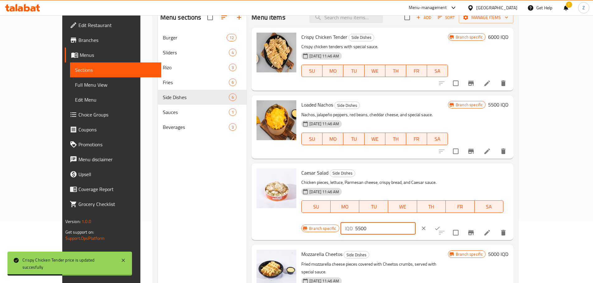
drag, startPoint x: 487, startPoint y: 176, endPoint x: 472, endPoint y: 171, distance: 15.3
click at [415, 222] on div "IQD 5500 ​" at bounding box center [377, 228] width 75 height 12
type input "6000"
click at [444, 222] on button "ok" at bounding box center [437, 229] width 14 height 14
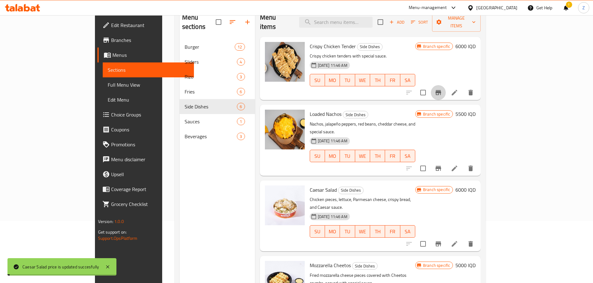
click at [445, 85] on button "Branch-specific-item" at bounding box center [438, 92] width 15 height 15
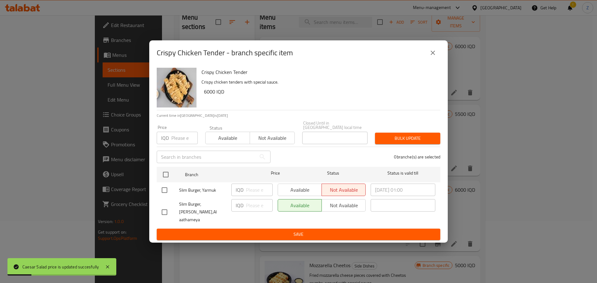
click at [426, 59] on button "close" at bounding box center [433, 52] width 15 height 15
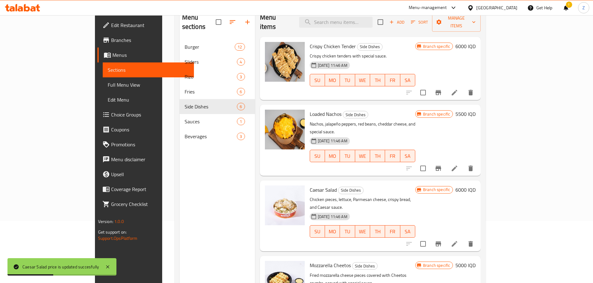
click at [442, 240] on icon "Branch-specific-item" at bounding box center [437, 243] width 7 height 7
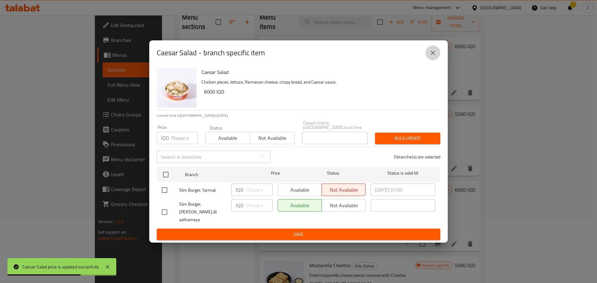
click at [433, 57] on icon "close" at bounding box center [432, 52] width 7 height 7
